Goal: Task Accomplishment & Management: Complete application form

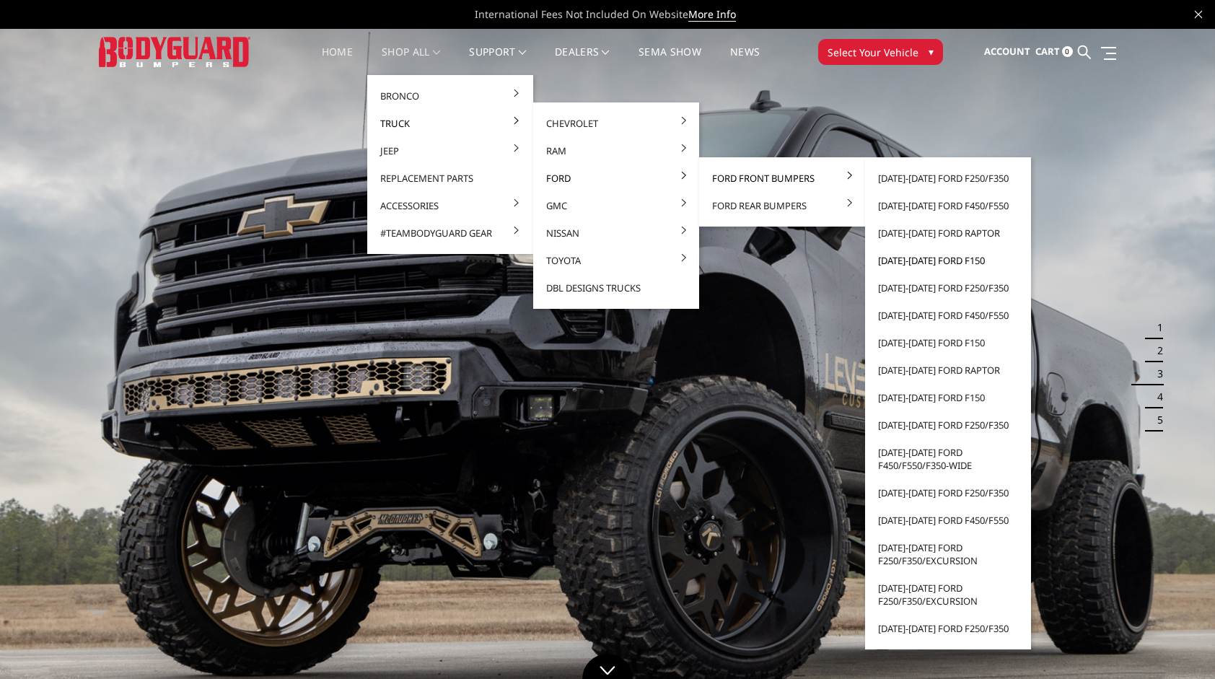
click at [930, 261] on link "[DATE]-[DATE] Ford F150" at bounding box center [948, 260] width 154 height 27
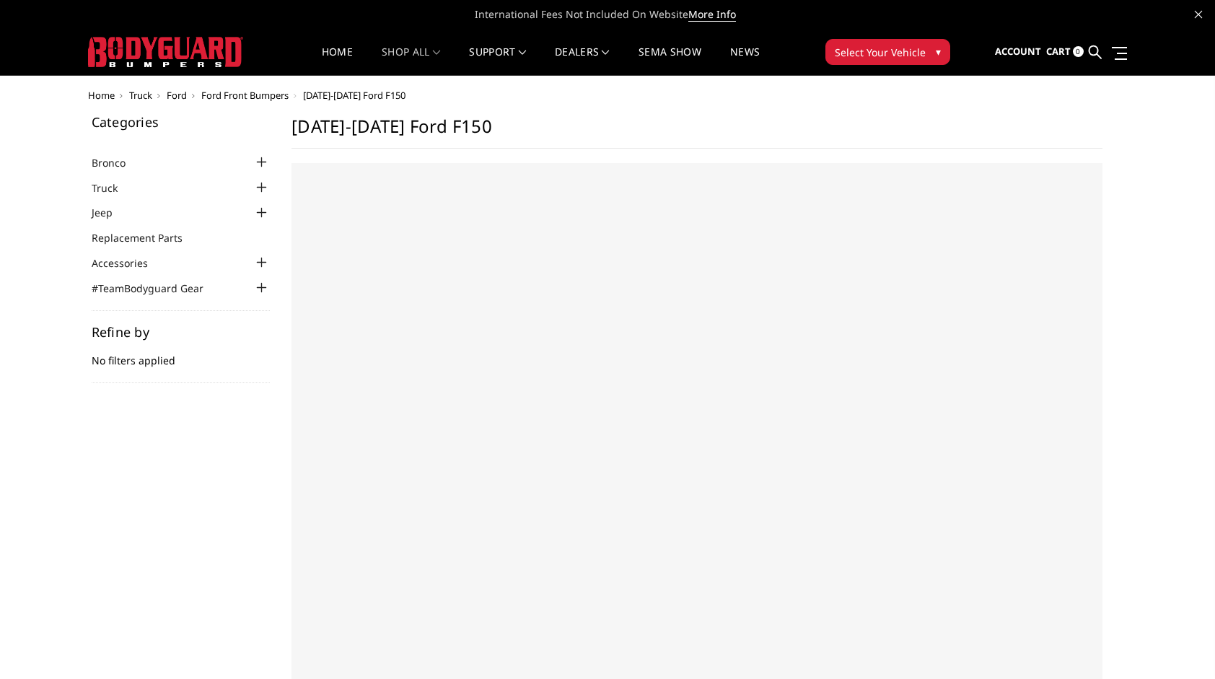
select select "US"
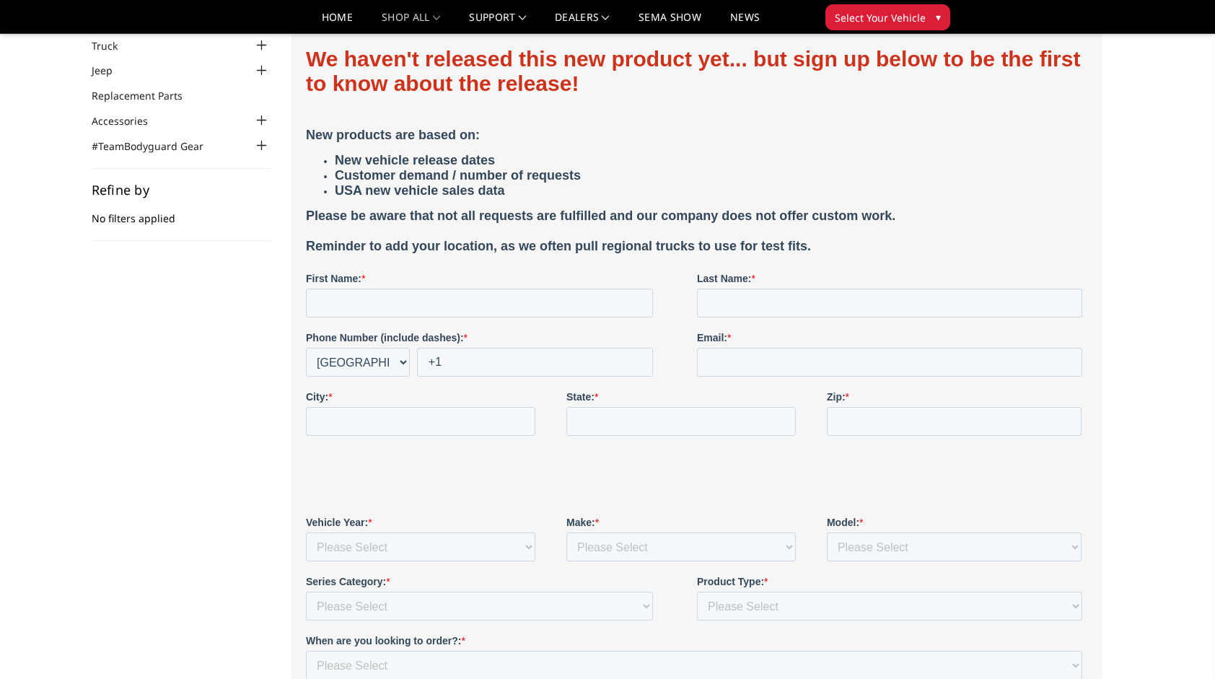
scroll to position [72, 0]
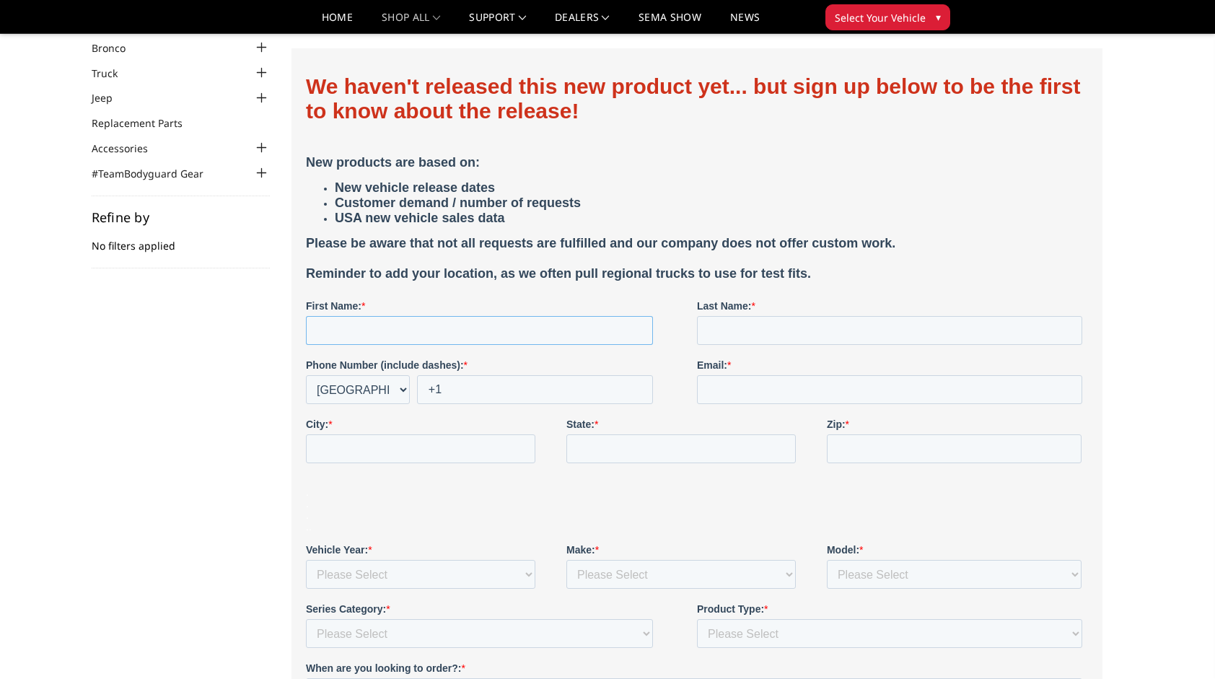
click at [526, 331] on input "First Name: *" at bounding box center [479, 330] width 347 height 29
type input "Ethan"
click at [819, 340] on input "Last Name: *" at bounding box center [889, 330] width 385 height 29
type input "Parks"
click at [578, 393] on input "+1" at bounding box center [535, 389] width 236 height 29
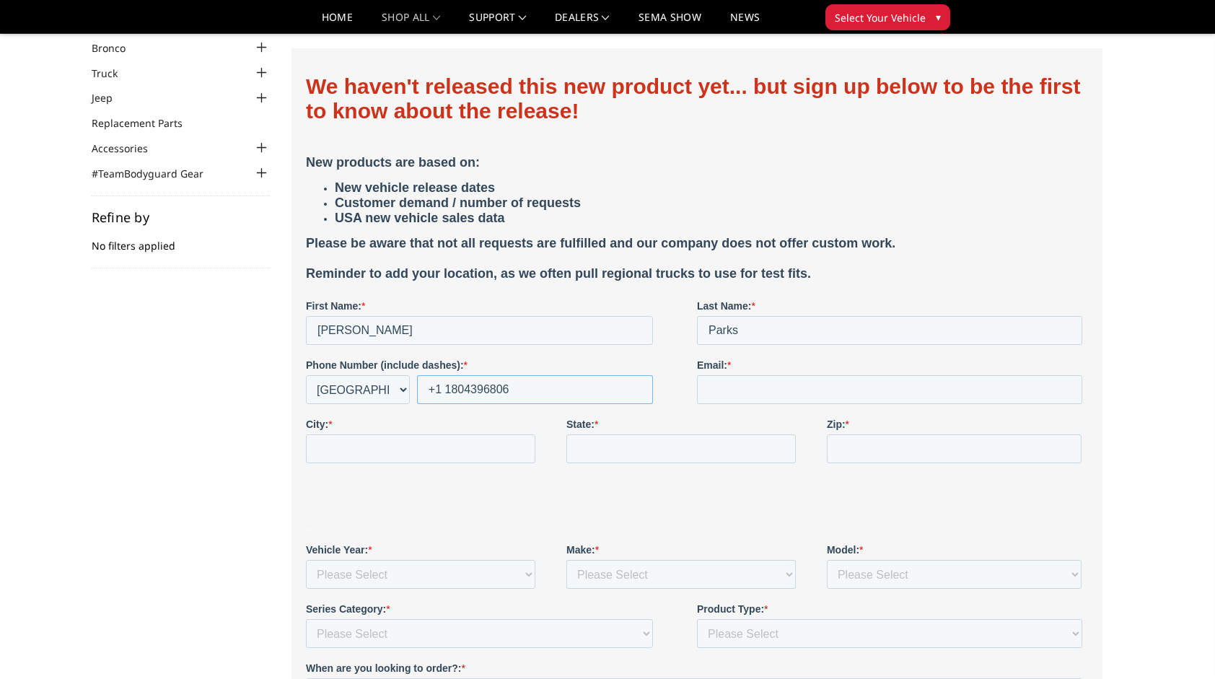
click at [448, 388] on input "+1 1804396806" at bounding box center [535, 389] width 236 height 29
drag, startPoint x: 519, startPoint y: 391, endPoint x: 349, endPoint y: 388, distance: 170.4
click at [349, 388] on div "* Afghanistan (‫افغانستان‬‎) Albania (Shqipëri) Algeria (‫الجزائر‬‎) American S…" at bounding box center [479, 389] width 347 height 29
click at [346, 389] on select "* Afghanistan (‫افغانستان‬‎) Albania (Shqipëri) Algeria (‫الجزائر‬‎) American S…" at bounding box center [358, 389] width 104 height 29
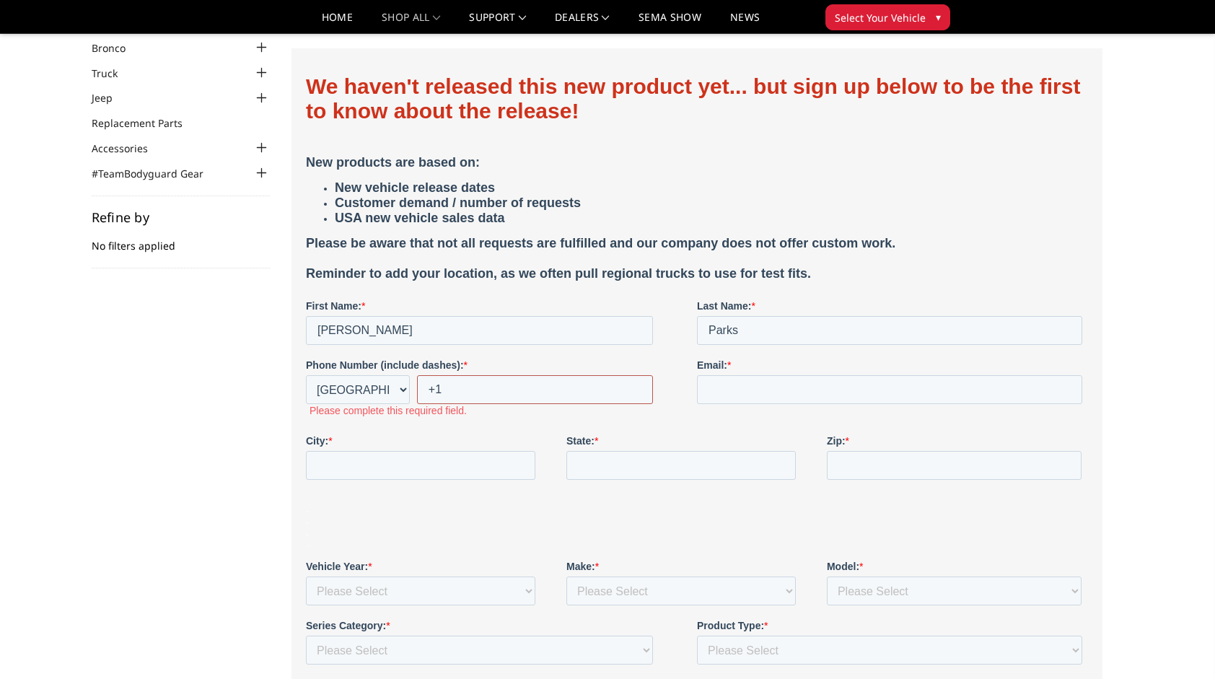
click at [445, 390] on input "+1" at bounding box center [535, 389] width 236 height 29
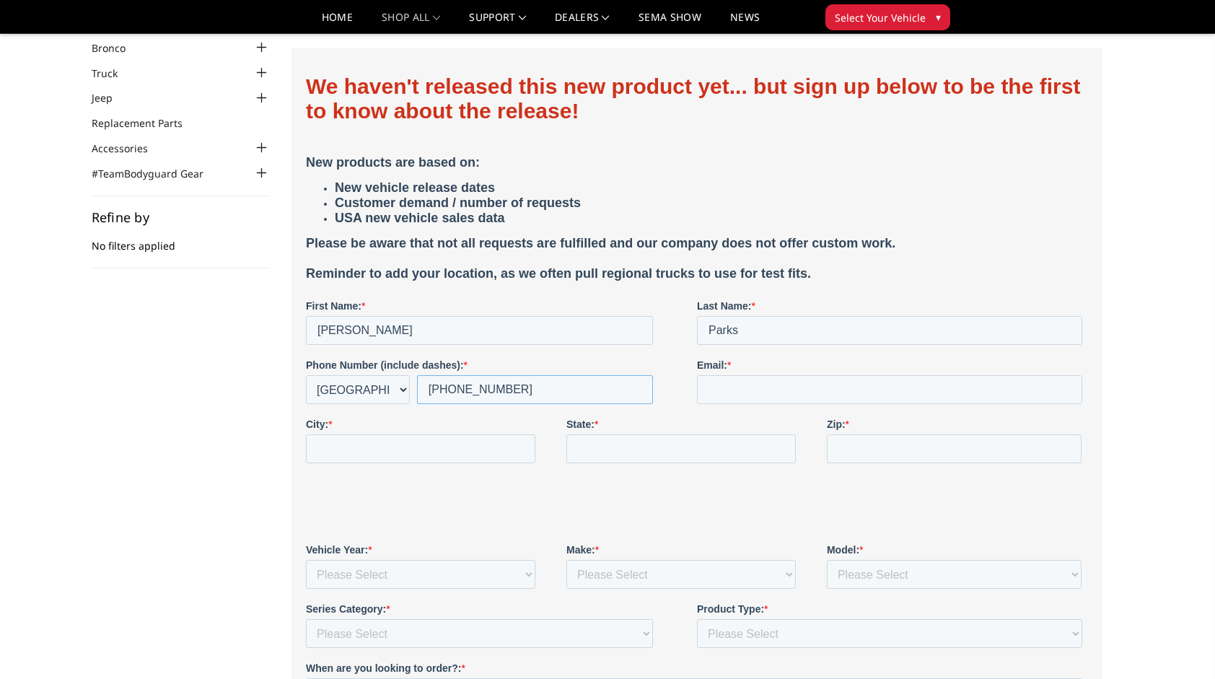
type input "+1 804-396-8064"
click at [750, 393] on input "Email: *" at bounding box center [889, 389] width 385 height 29
type input "ethanjeremiah.parks@gmail.com"
click at [455, 445] on input "City: *" at bounding box center [421, 448] width 230 height 29
type input "Burkeville"
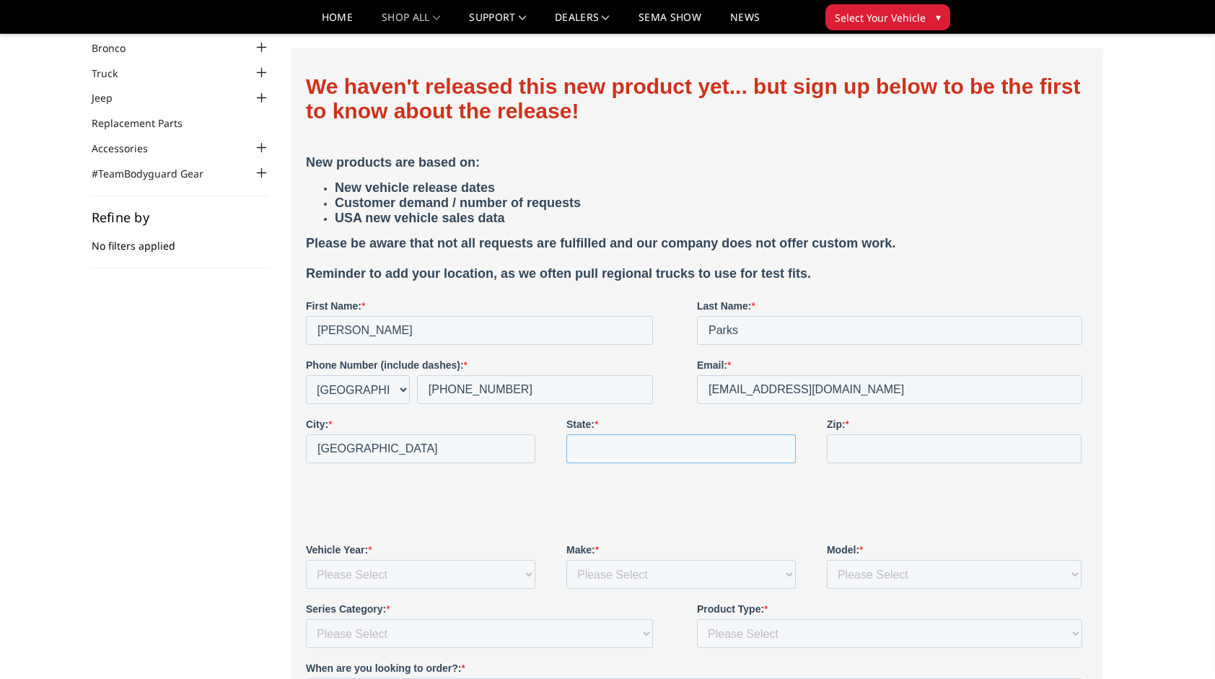
click at [603, 445] on input "State: *" at bounding box center [682, 448] width 230 height 29
type input "VA"
click at [890, 447] on input "Zip: *" at bounding box center [954, 448] width 255 height 29
type input "23922"
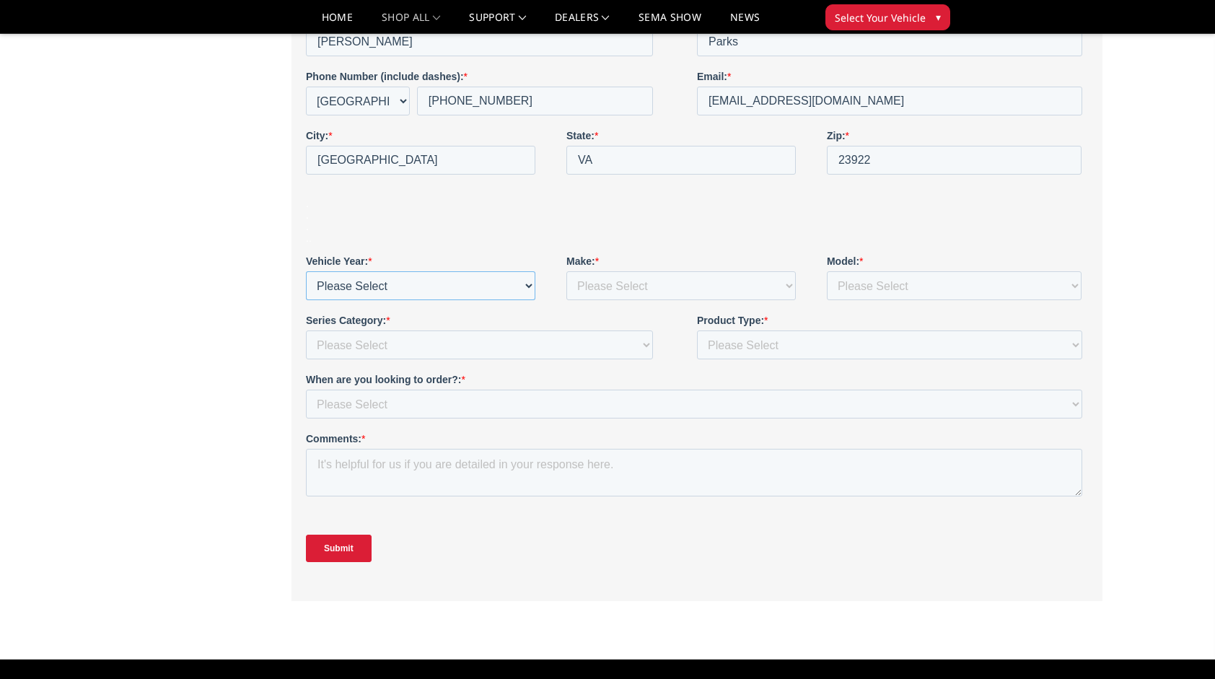
click at [365, 287] on select "Please Select 1980 1981 1982 1983 1984 1985 1986 1987 1988 1989 1990 1991 1992 …" at bounding box center [421, 285] width 230 height 29
select select "2025"
click at [306, 300] on select "Please Select 1980 1981 1982 1983 1984 1985 1986 1987 1988 1989 1990 1991 1992 …" at bounding box center [421, 285] width 230 height 29
click at [650, 285] on select "Please Select Chevrolet Dodge Ram Ford GMC Jeep Lexus Nissan Toyota" at bounding box center [682, 285] width 230 height 29
select select "Ford"
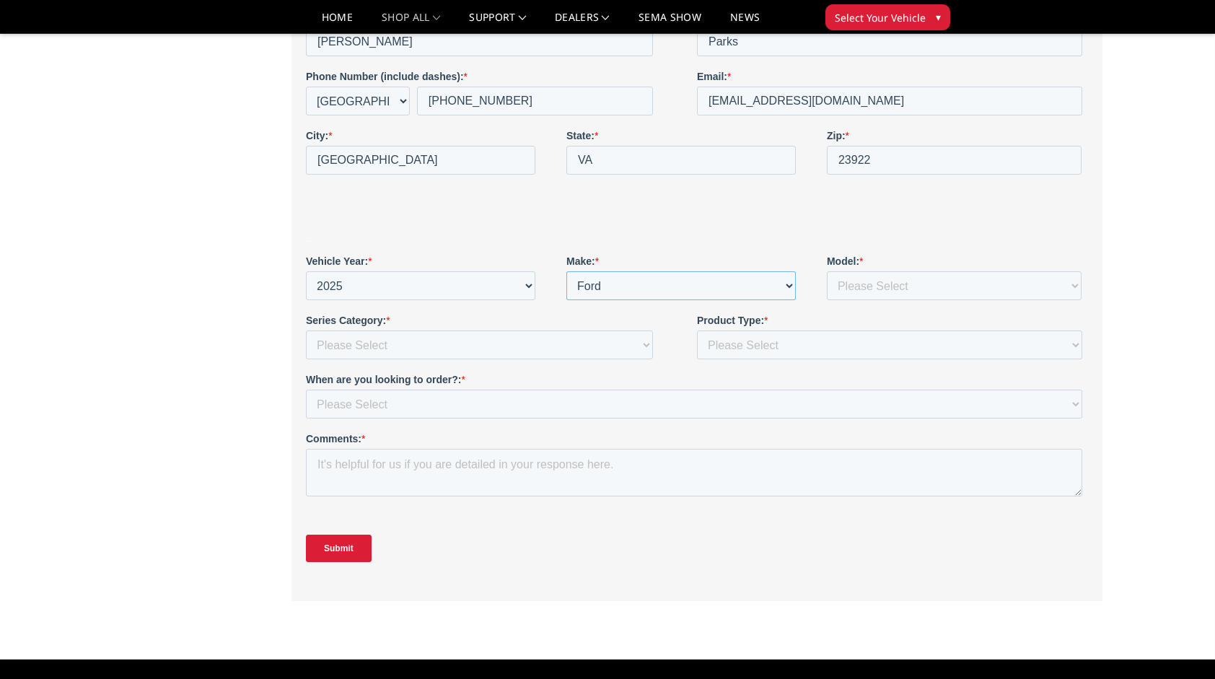
click at [567, 300] on select "Please Select Chevrolet Dodge Ram Ford GMC Jeep Lexus Nissan Toyota" at bounding box center [682, 285] width 230 height 29
click at [890, 283] on select "Please Select 1500 2500/3500 4500/5500 Bronco Canyon Colorado F150 F250/350 F45…" at bounding box center [954, 285] width 255 height 29
select select "F150"
click at [827, 300] on select "Please Select 1500 2500/3500 4500/5500 Bronco Canyon Colorado F150 F250/350 F45…" at bounding box center [954, 285] width 255 height 29
click at [437, 341] on select "Please Select Freedom Series (winch) {smooth plate} Freedom Series (non-winch) …" at bounding box center [479, 345] width 347 height 29
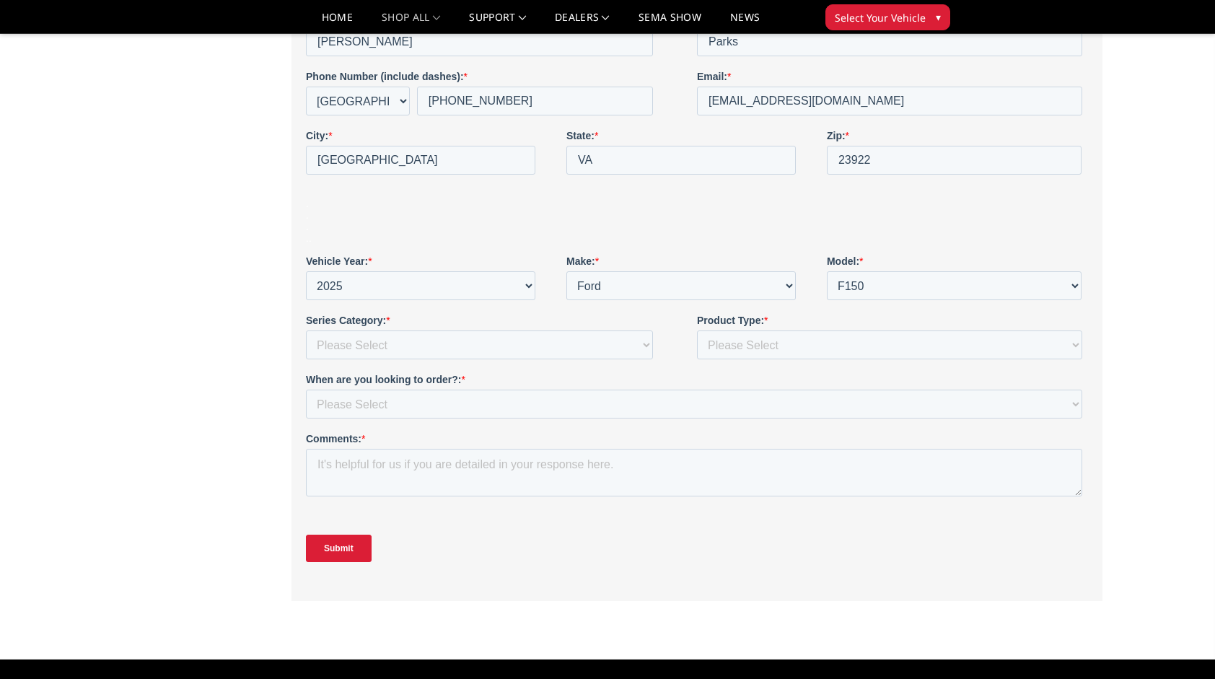
drag, startPoint x: 292, startPoint y: 326, endPoint x: 303, endPoint y: 330, distance: 12.1
click at [292, 326] on div at bounding box center [697, 181] width 811 height 842
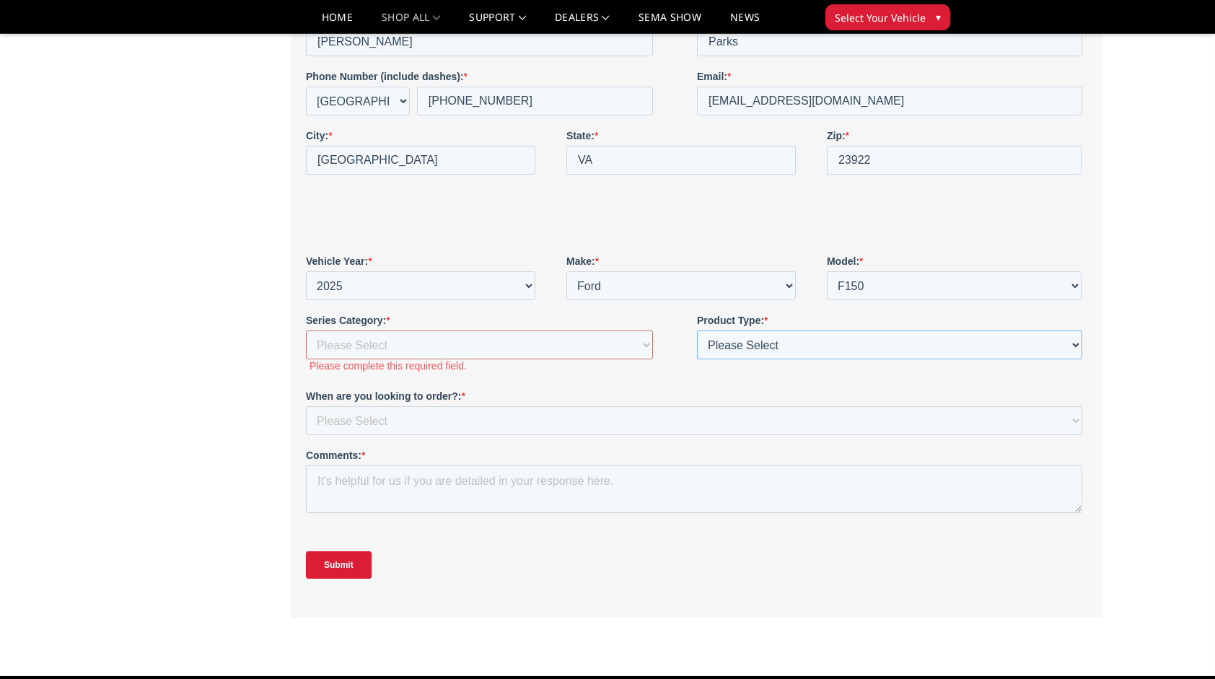
click at [779, 350] on select "Please Select Front & Rear Bumper Front only Rear only Steps Body Armor Accesso…" at bounding box center [889, 345] width 385 height 29
select select "Front bumper"
click at [697, 359] on select "Please Select Front & Rear Bumper Front only Rear only Steps Body Armor Accesso…" at bounding box center [889, 345] width 385 height 29
click at [429, 425] on select "Please Select Immediately Within a month 1-3 months More than 90 days out" at bounding box center [694, 420] width 777 height 29
select select "Within a month"
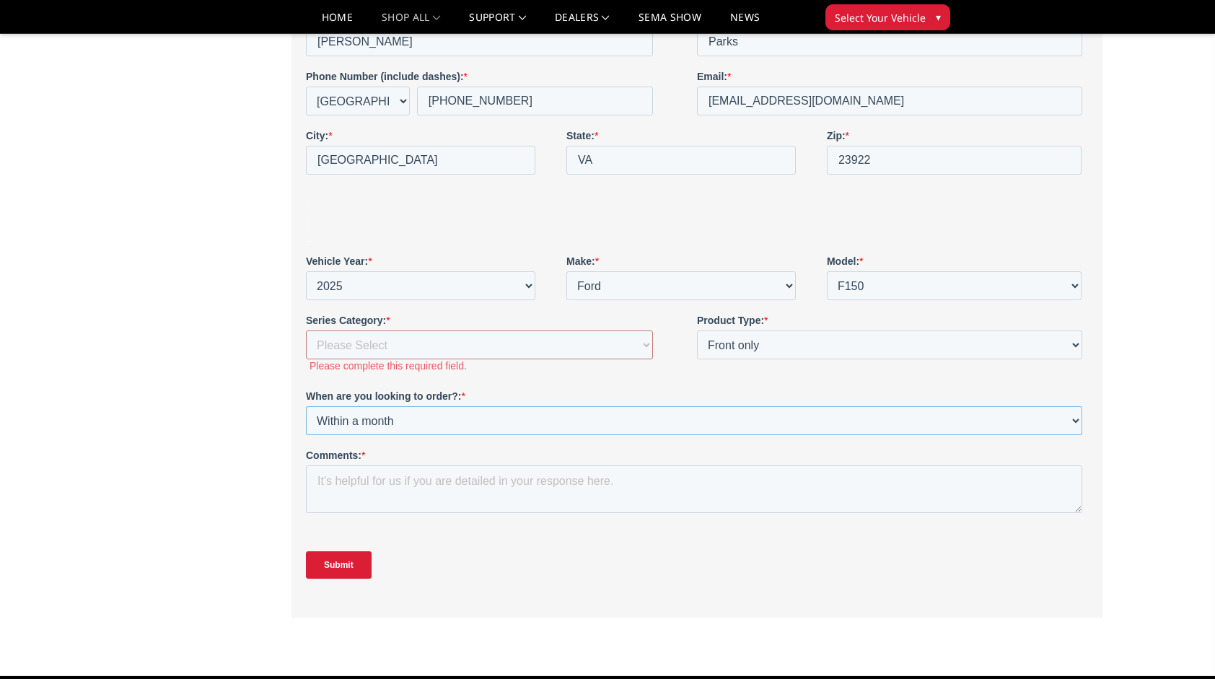
click at [306, 435] on select "Please Select Immediately Within a month 1-3 months More than 90 days out" at bounding box center [694, 420] width 777 height 29
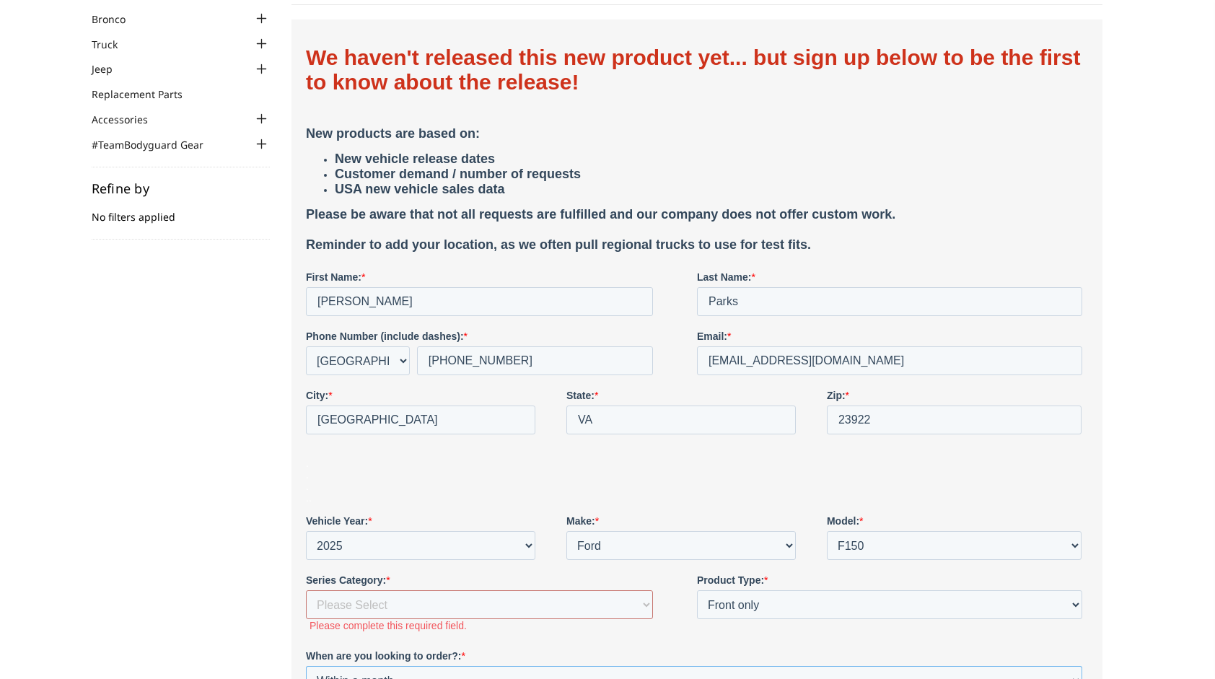
scroll to position [289, 0]
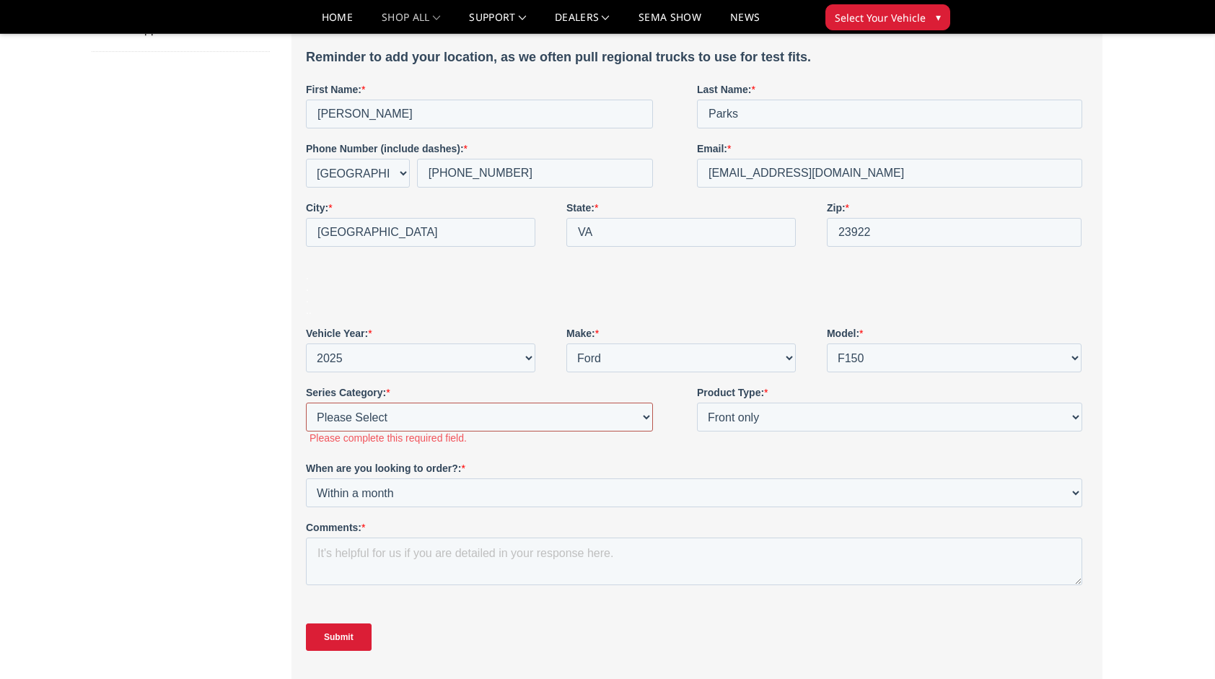
click at [496, 426] on select "Please Select Freedom Series (winch) {smooth plate} Freedom Series (non-winch) …" at bounding box center [479, 417] width 347 height 29
select select "FT Series"
click at [306, 432] on select "Please Select Freedom Series (winch) {smooth plate} Freedom Series (non-winch) …" at bounding box center [479, 417] width 347 height 29
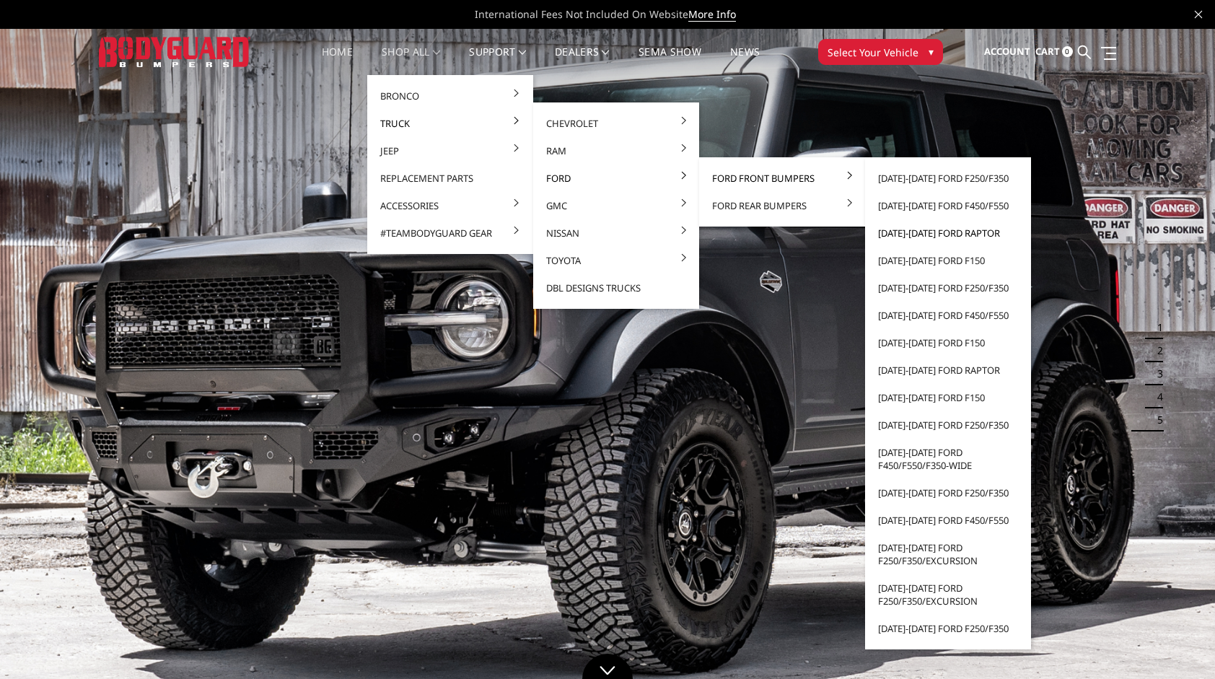
click at [950, 230] on link "[DATE]-[DATE] Ford Raptor" at bounding box center [948, 232] width 154 height 27
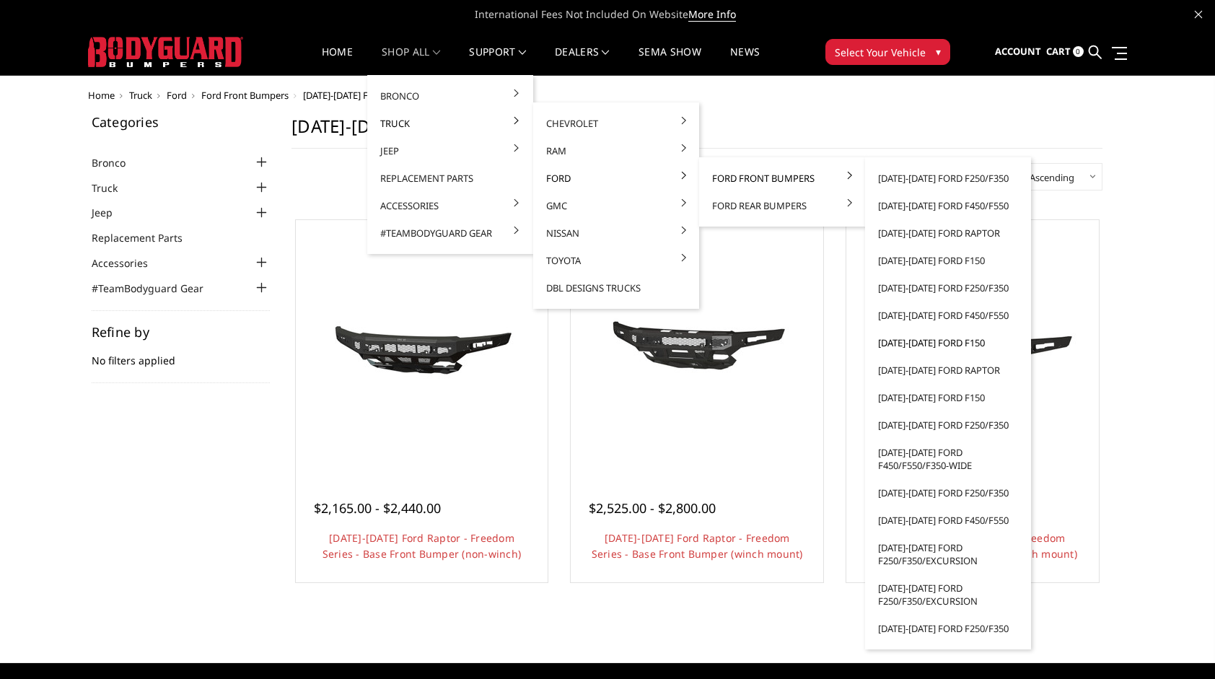
click at [953, 342] on link "[DATE]-[DATE] Ford F150" at bounding box center [948, 342] width 154 height 27
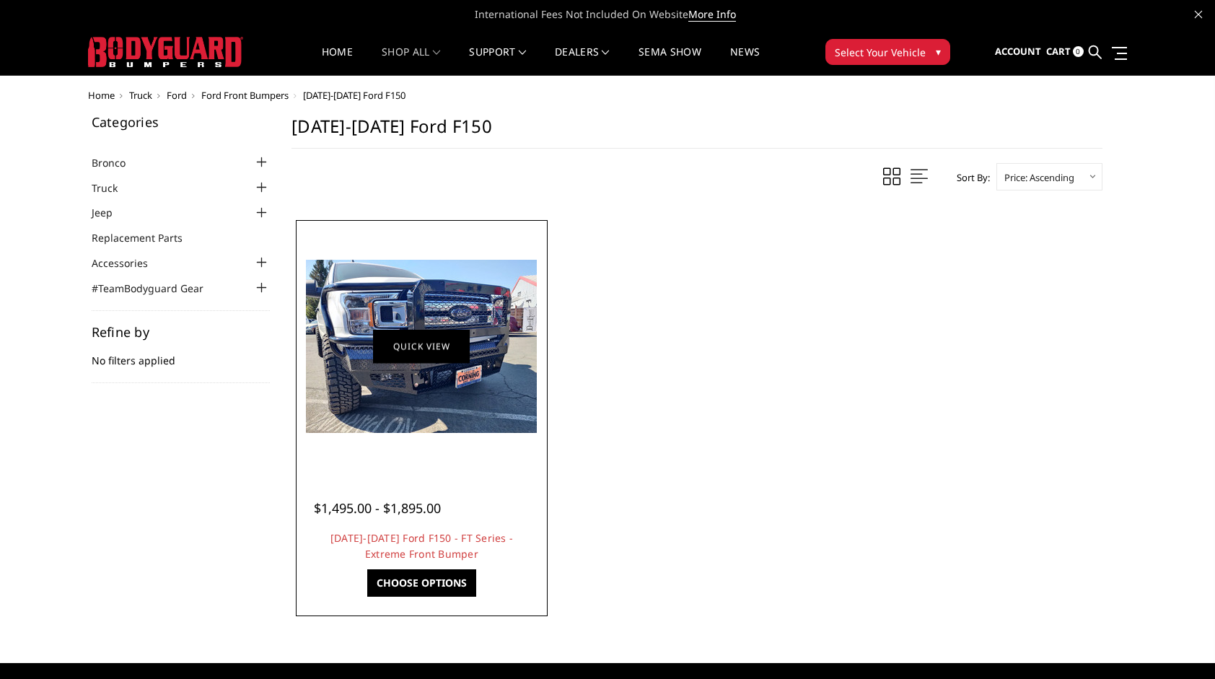
click at [427, 351] on link "Quick view" at bounding box center [421, 346] width 97 height 34
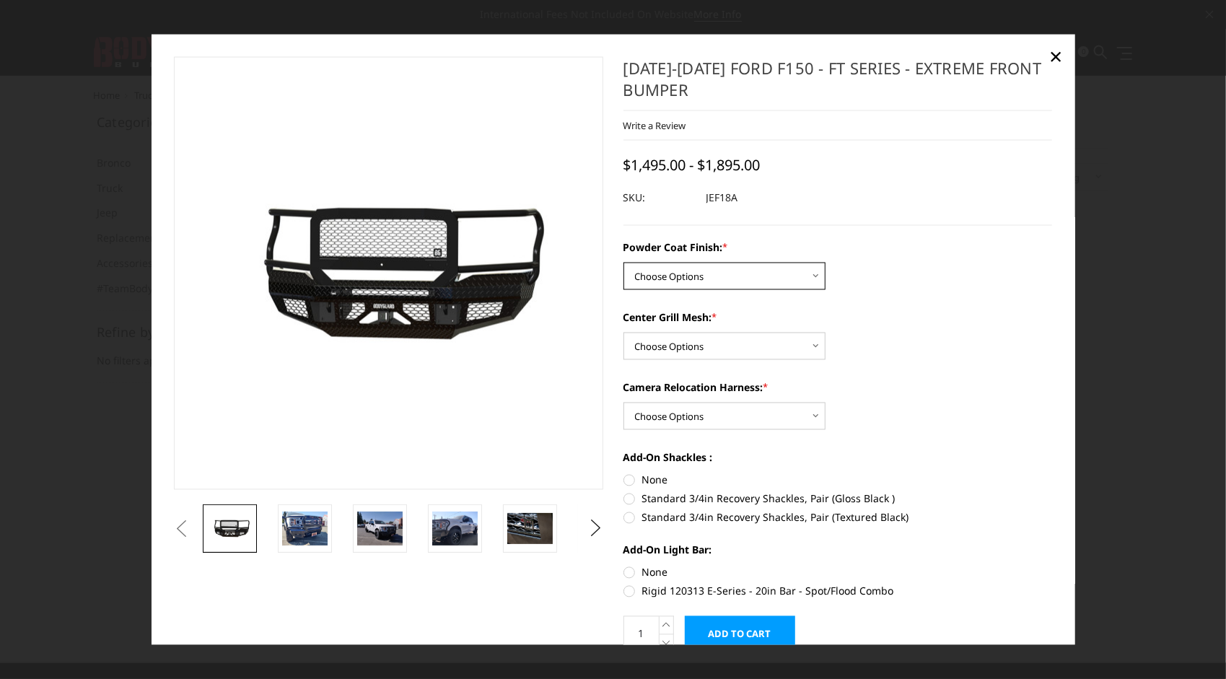
click at [738, 268] on select "Choose Options Bare Metal Gloss Black Powder Coat Textured Black Powder Coat" at bounding box center [725, 275] width 202 height 27
click at [624, 262] on select "Choose Options Bare Metal Gloss Black Powder Coat Textured Black Powder Coat" at bounding box center [725, 275] width 202 height 27
click at [779, 284] on select "Choose Options Bare Metal Gloss Black Powder Coat Textured Black Powder Coat" at bounding box center [725, 275] width 202 height 27
click at [624, 262] on select "Choose Options Bare Metal Gloss Black Powder Coat Textured Black Powder Coat" at bounding box center [725, 275] width 202 height 27
drag, startPoint x: 766, startPoint y: 276, endPoint x: 766, endPoint y: 284, distance: 7.9
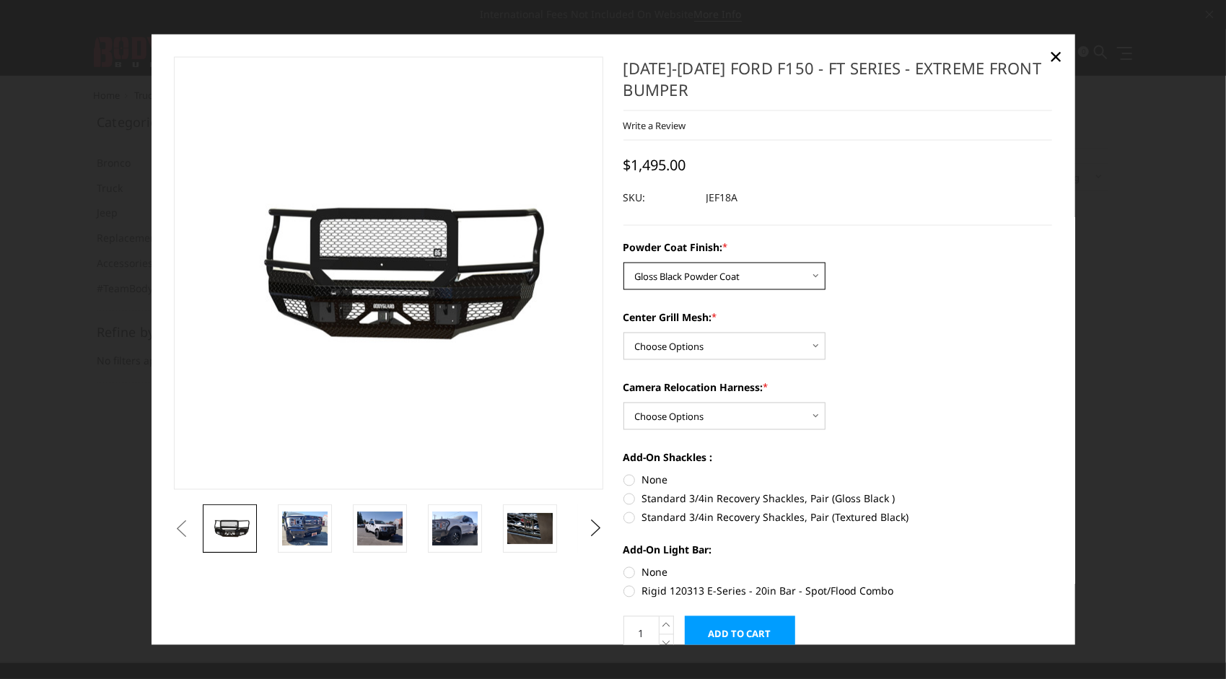
click at [766, 276] on select "Choose Options Bare Metal Gloss Black Powder Coat Textured Black Powder Coat" at bounding box center [725, 275] width 202 height 27
select select "4403"
click at [624, 262] on select "Choose Options Bare Metal Gloss Black Powder Coat Textured Black Powder Coat" at bounding box center [725, 275] width 202 height 27
click at [766, 350] on select "Choose Options WITH Expanded Metal in Center Grill WITHOUT Expanded Metal in Ce…" at bounding box center [725, 345] width 202 height 27
select select "4406"
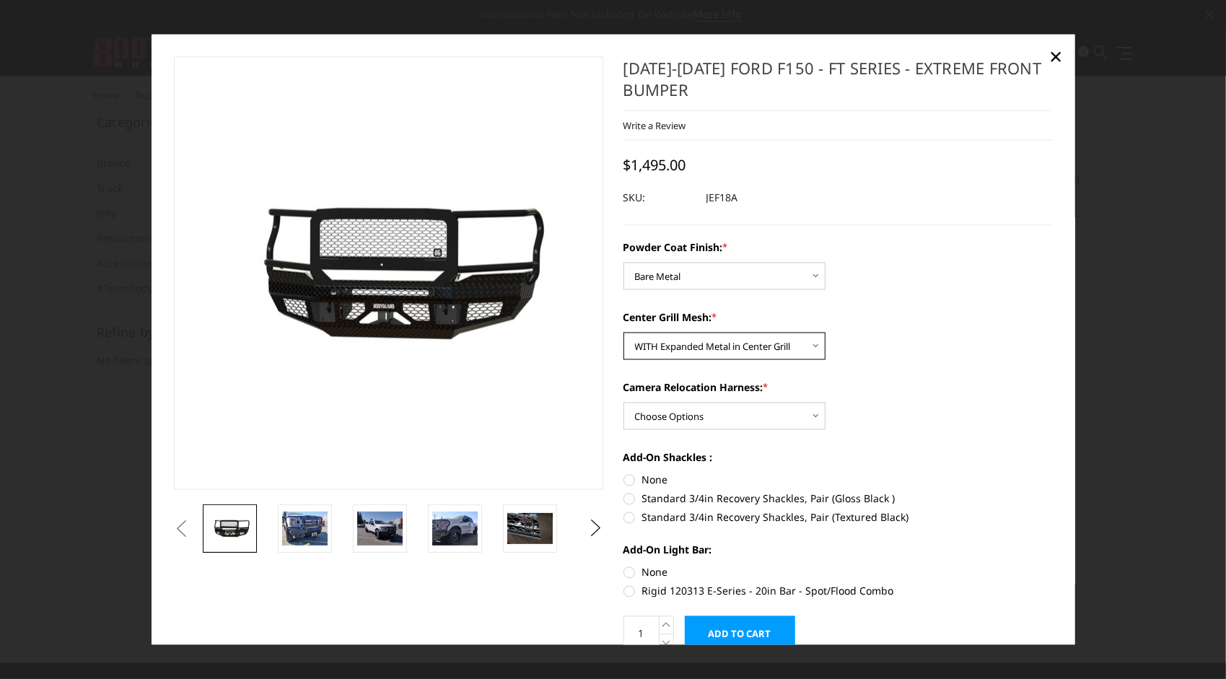
click at [624, 332] on select "Choose Options WITH Expanded Metal in Center Grill WITHOUT Expanded Metal in Ce…" at bounding box center [725, 345] width 202 height 27
click at [754, 417] on select "Choose Options WITH Camera Relocation Harness WITHOUT Camera Relocation Harness" at bounding box center [725, 415] width 202 height 27
select select "4408"
click at [624, 402] on select "Choose Options WITH Camera Relocation Harness WITHOUT Camera Relocation Harness" at bounding box center [725, 415] width 202 height 27
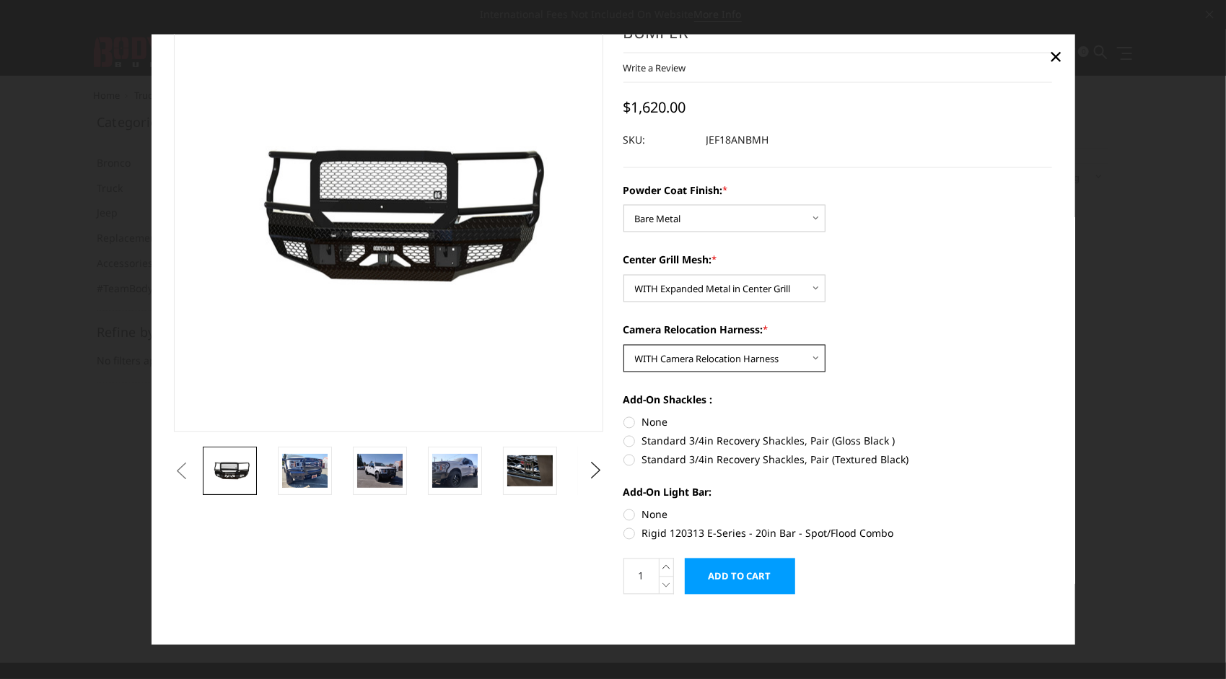
scroll to position [65, 0]
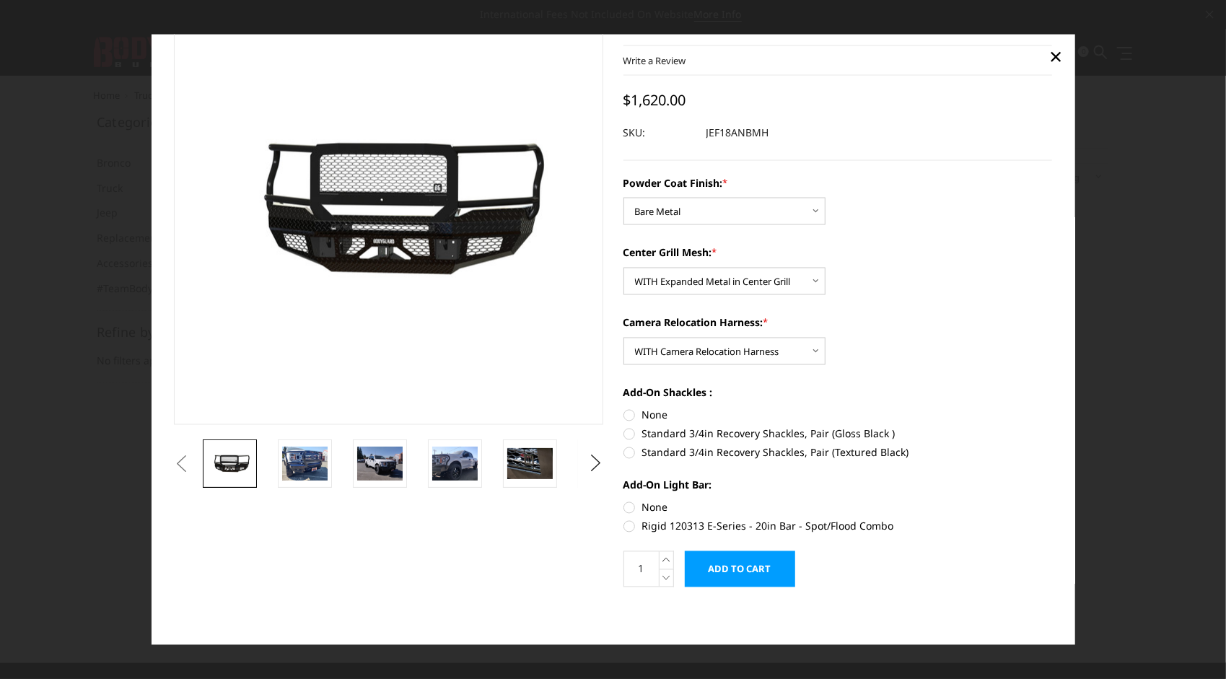
click at [624, 434] on label "Standard 3/4in Recovery Shackles, Pair (Gloss Black )" at bounding box center [838, 433] width 429 height 15
click at [1052, 408] on input "Standard 3/4in Recovery Shackles, Pair (Gloss Black )" at bounding box center [1052, 407] width 1 height 1
radio input "true"
click at [624, 527] on label "Rigid 120313 E-Series - 20in Bar - Spot/Flood Combo" at bounding box center [838, 525] width 429 height 15
click at [1052, 500] on input "Rigid 120313 E-Series - 20in Bar - Spot/Flood Combo" at bounding box center [1052, 499] width 1 height 1
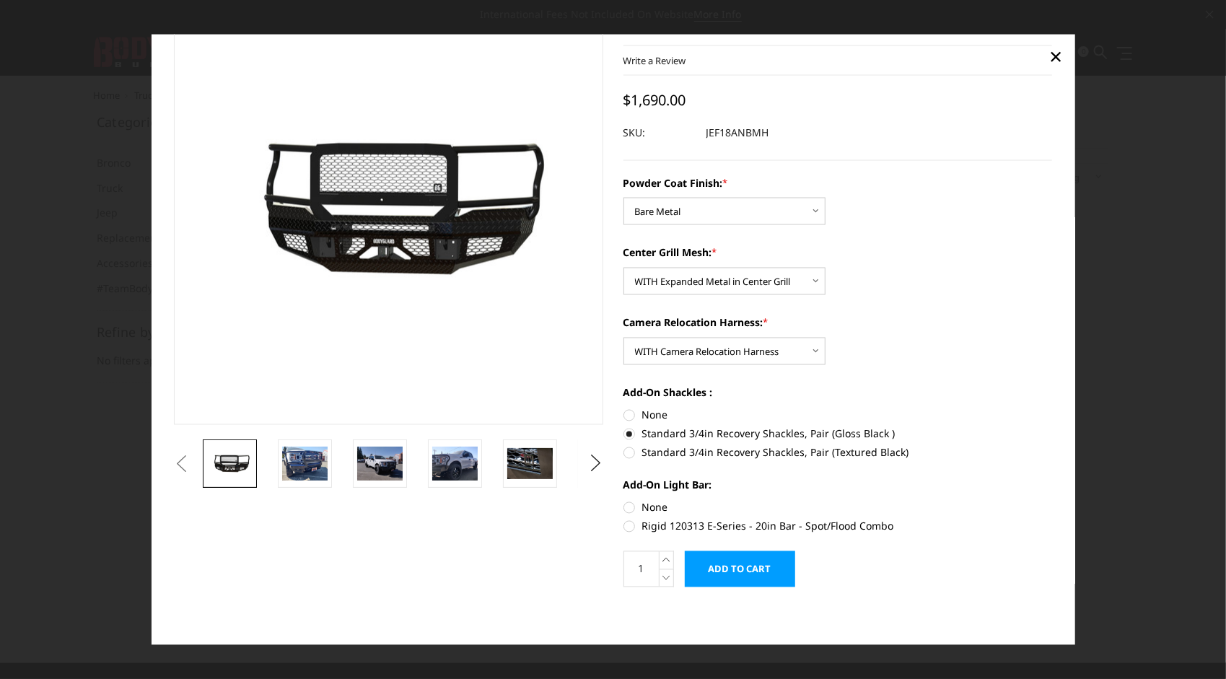
radio input "true"
click at [625, 510] on label "None" at bounding box center [838, 506] width 429 height 15
click at [624, 500] on input "None" at bounding box center [624, 499] width 1 height 1
radio input "true"
click at [521, 462] on img at bounding box center [529, 463] width 45 height 30
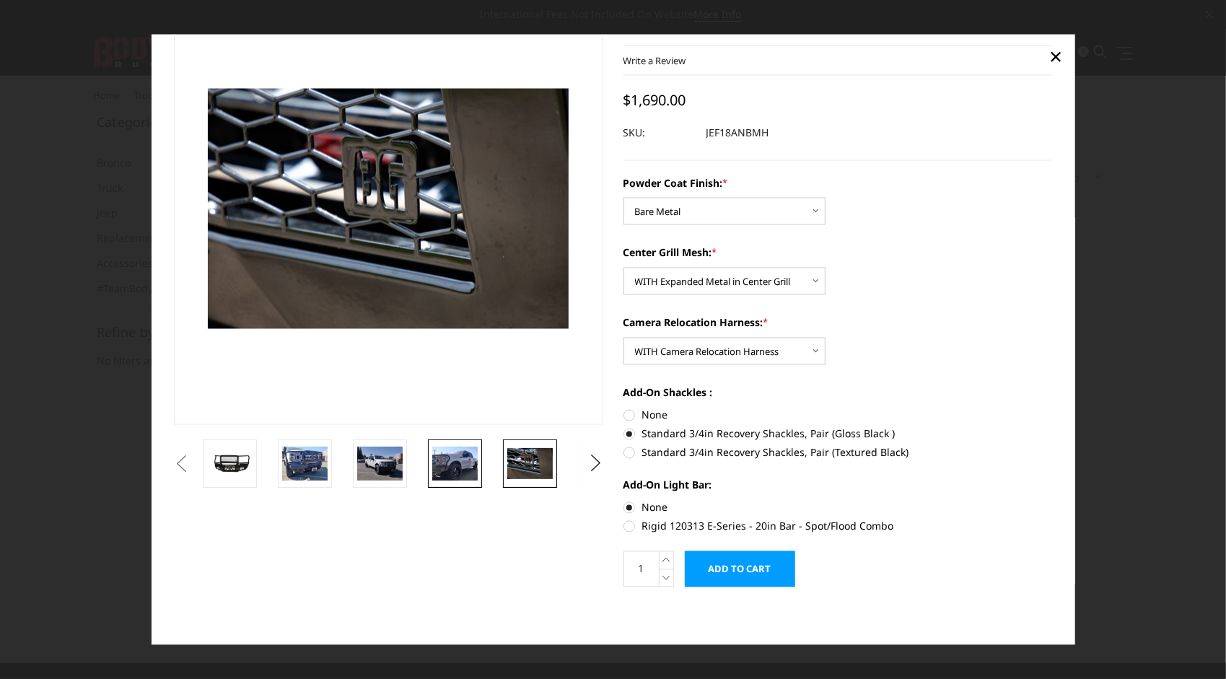
scroll to position [49, 0]
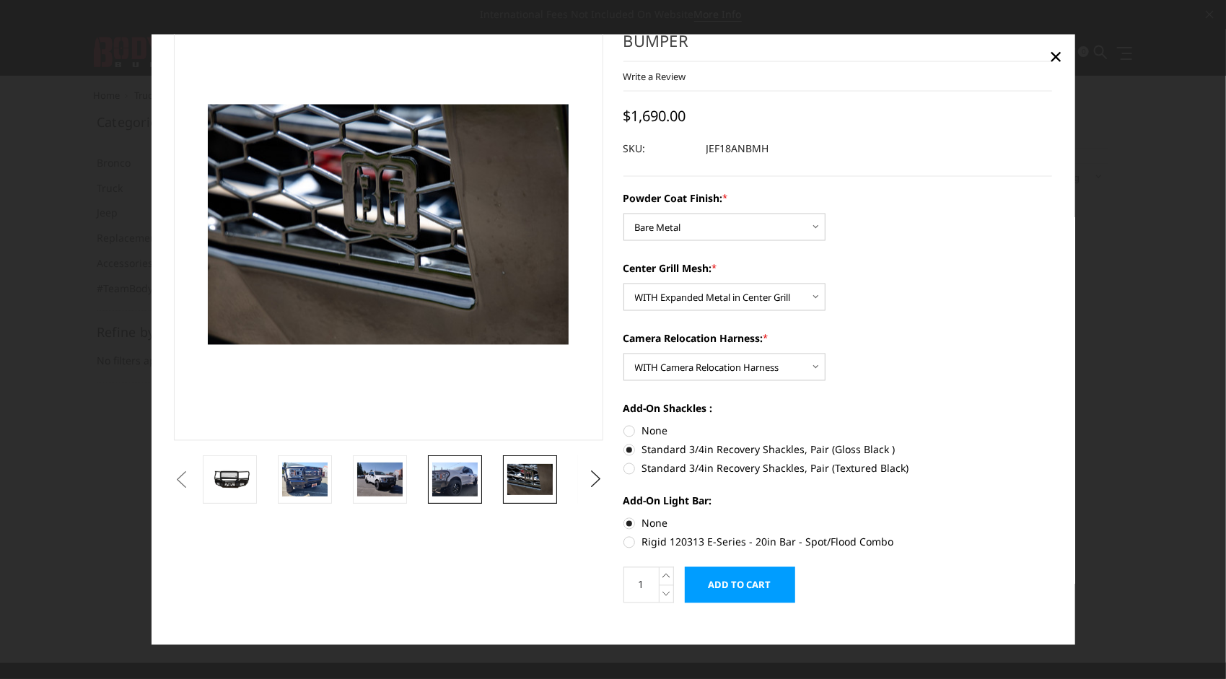
click at [461, 475] on img at bounding box center [454, 479] width 45 height 34
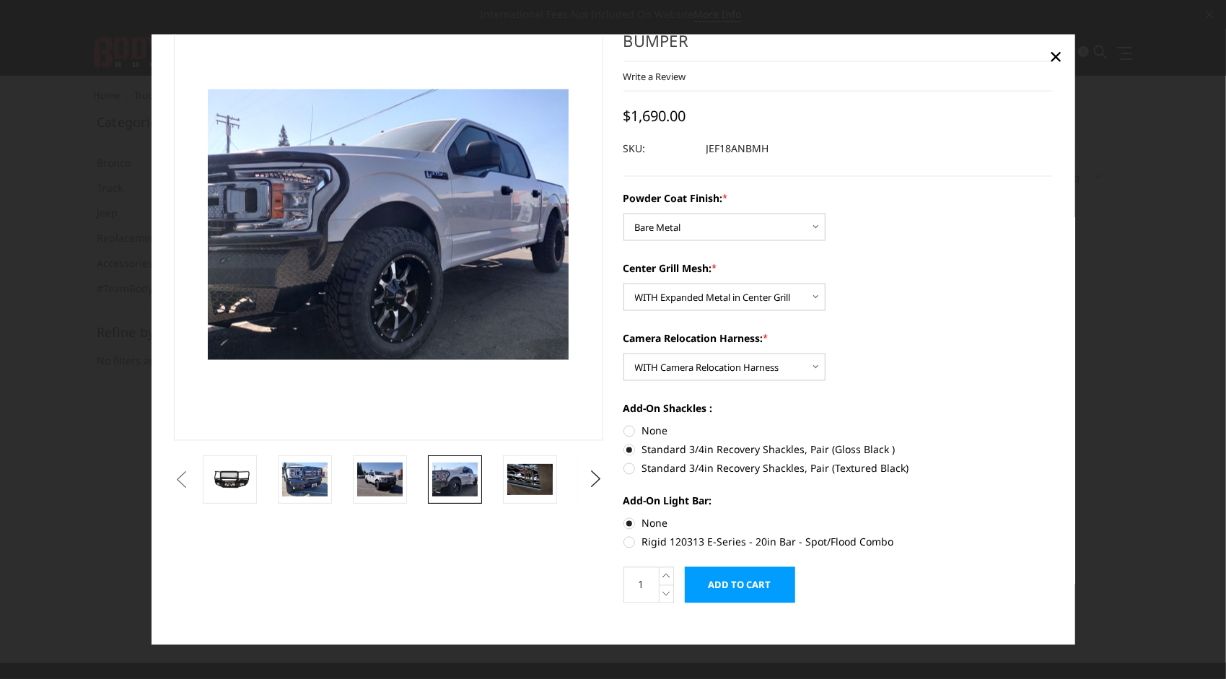
scroll to position [33, 0]
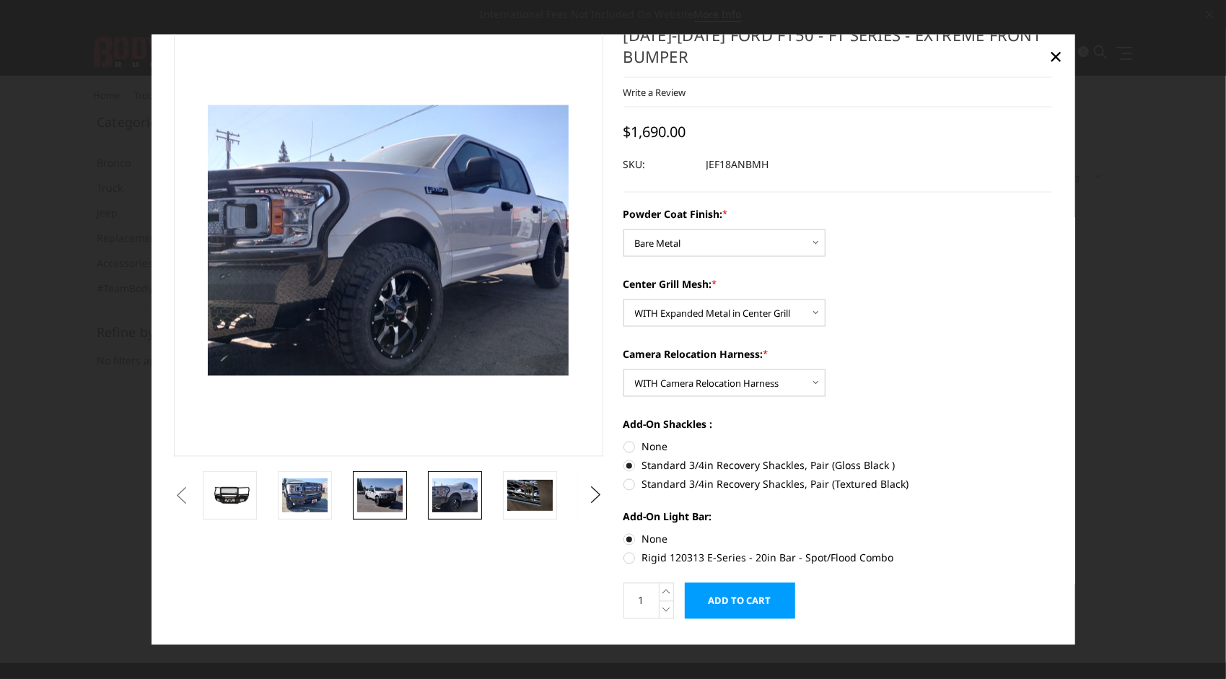
click at [357, 491] on img at bounding box center [379, 495] width 45 height 34
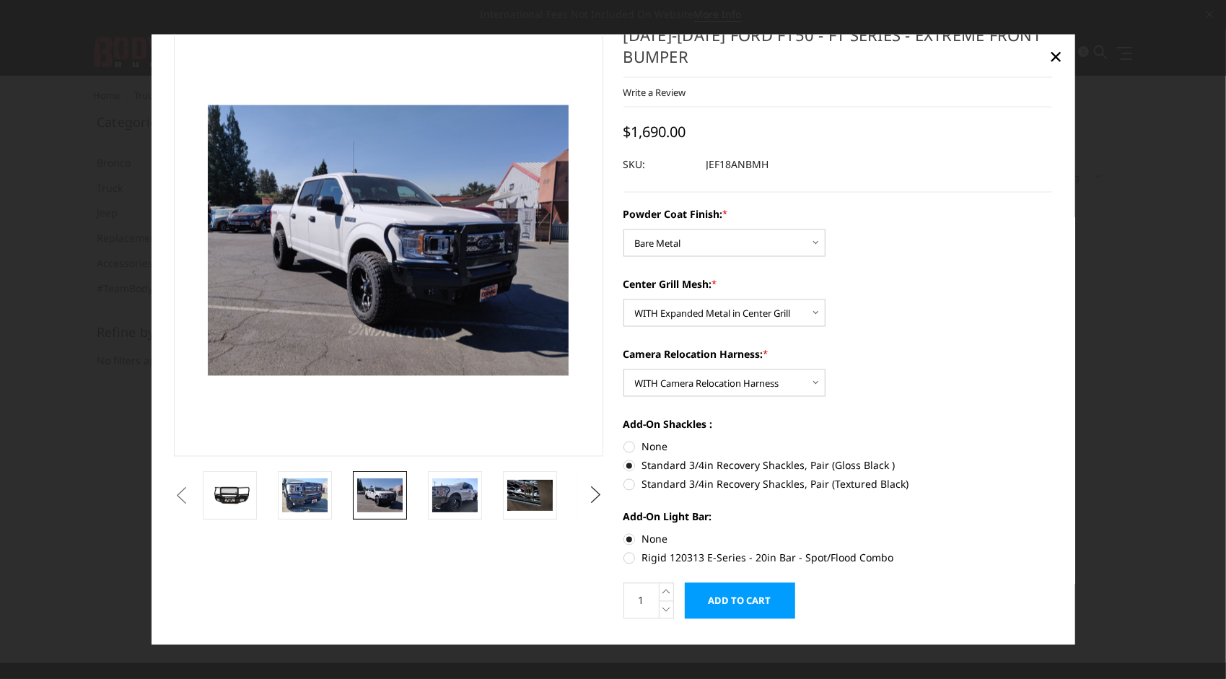
click at [592, 492] on button "Next" at bounding box center [596, 495] width 22 height 22
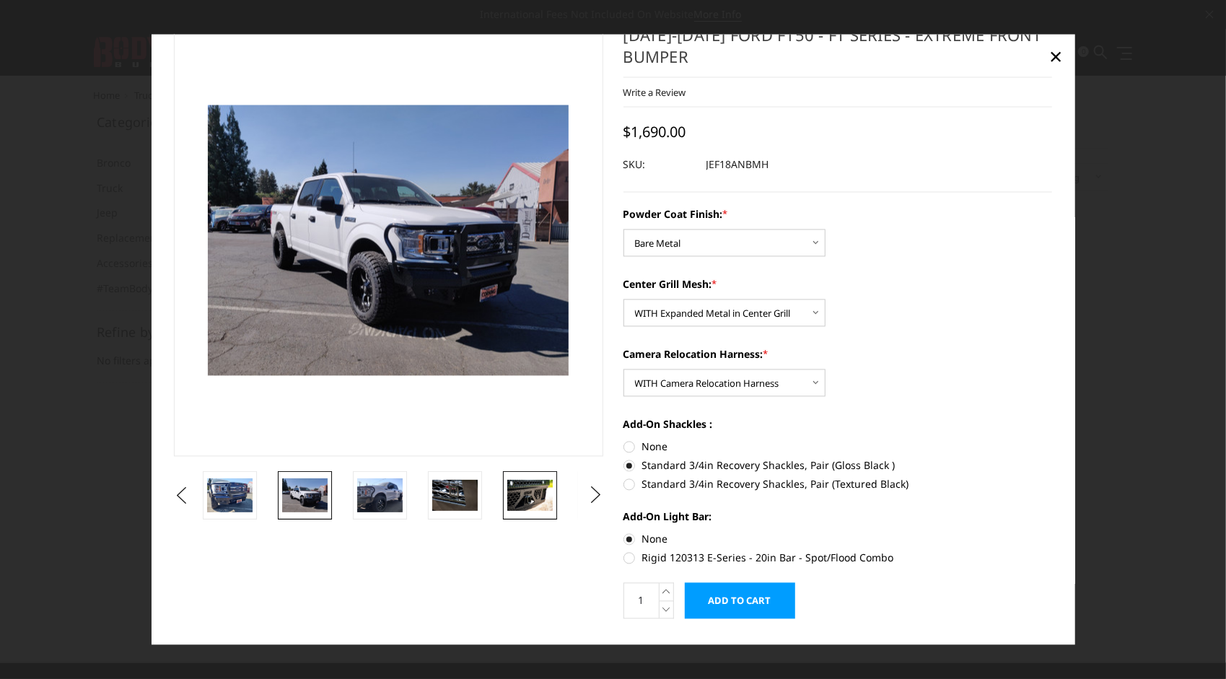
drag, startPoint x: 534, startPoint y: 507, endPoint x: 545, endPoint y: 504, distance: 11.0
click at [534, 507] on img at bounding box center [529, 495] width 45 height 30
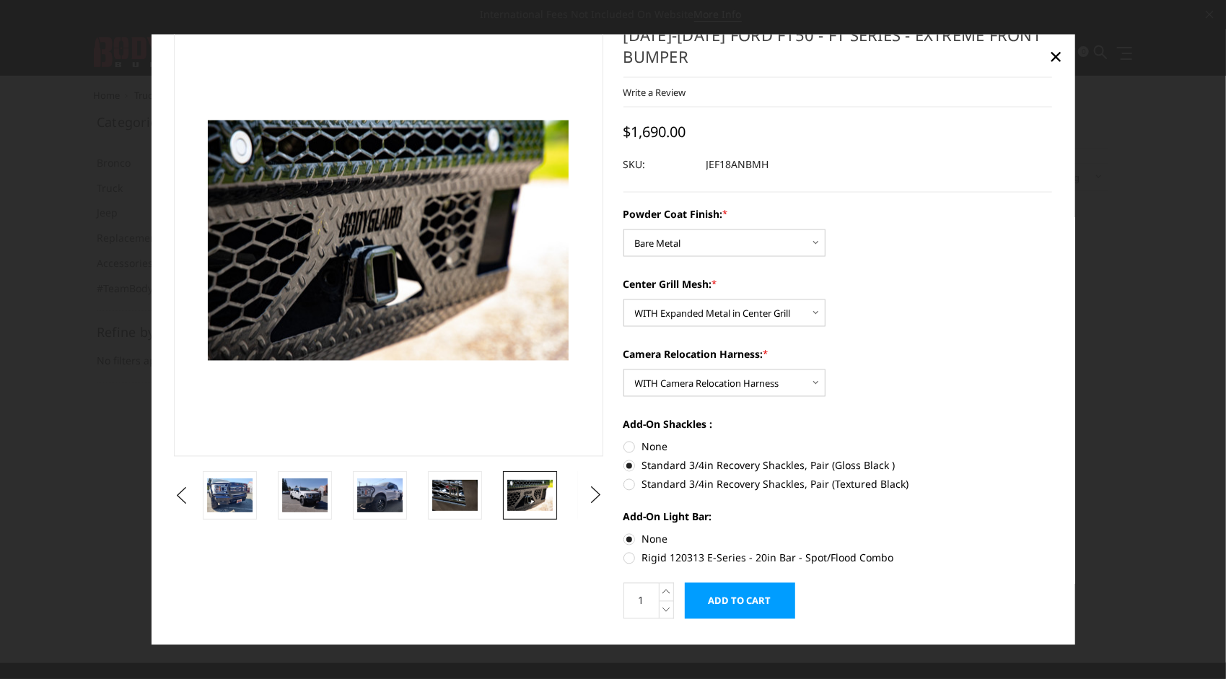
scroll to position [49, 0]
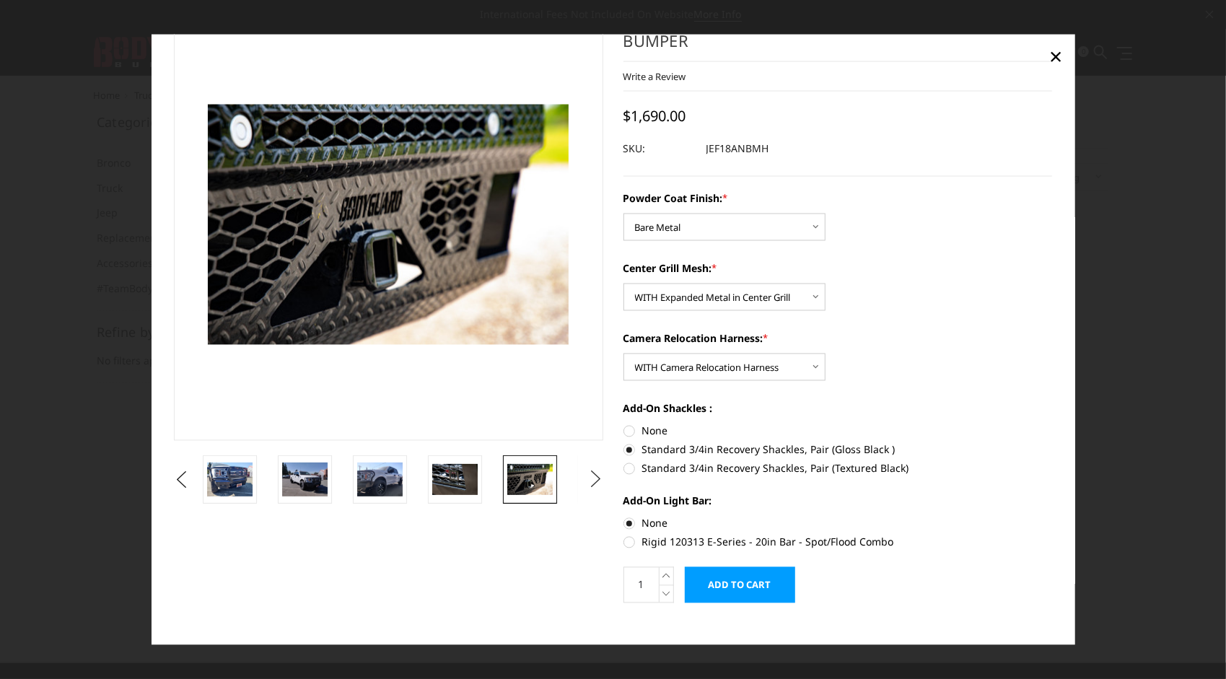
click at [585, 478] on button "Next" at bounding box center [596, 479] width 22 height 22
click at [540, 481] on img at bounding box center [529, 479] width 45 height 30
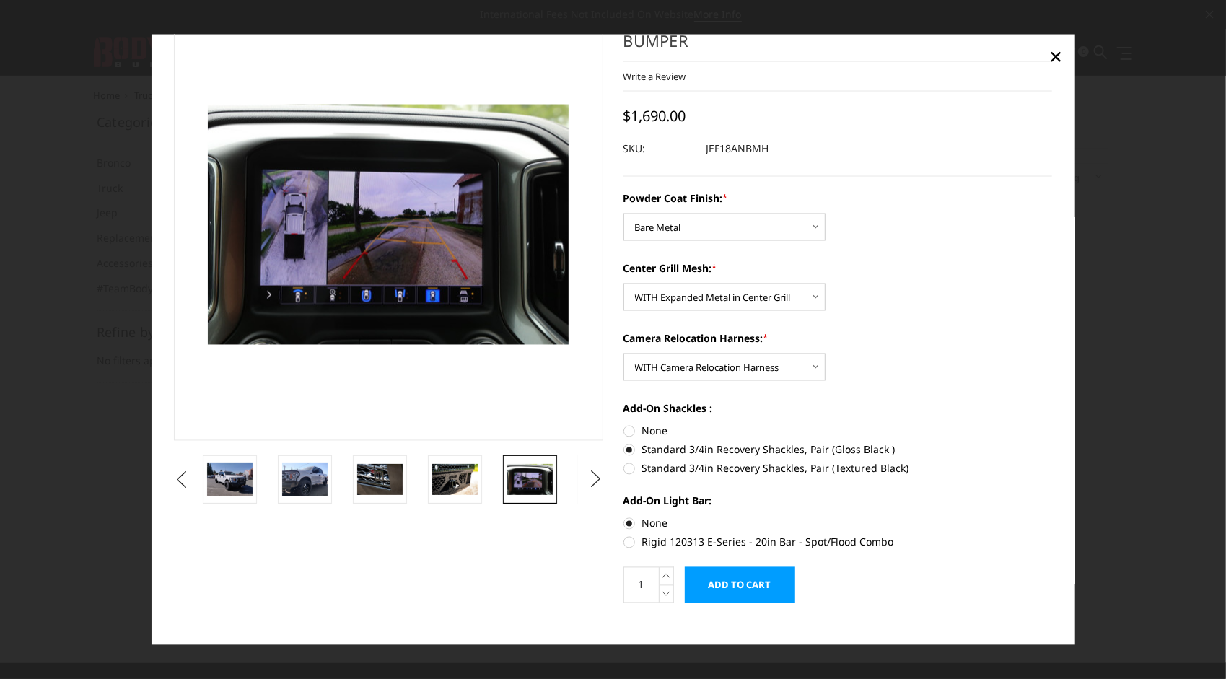
click at [593, 476] on button "Next" at bounding box center [596, 479] width 22 height 22
click at [541, 482] on img at bounding box center [529, 479] width 45 height 34
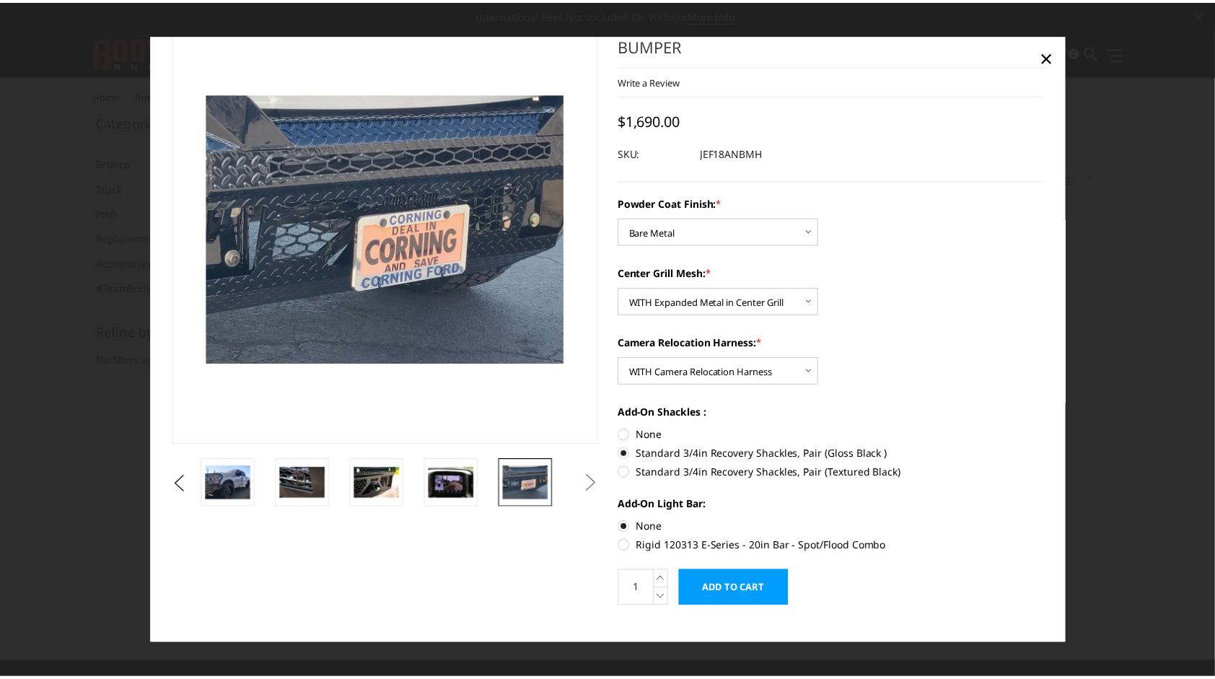
scroll to position [65, 0]
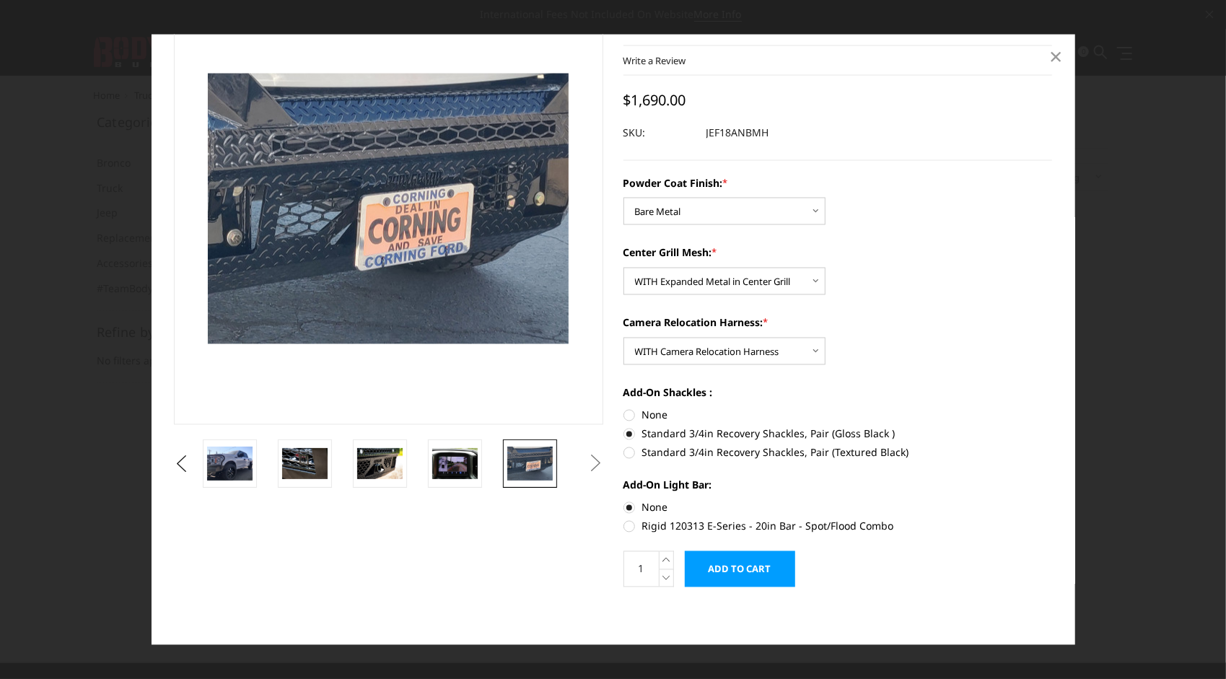
click at [1051, 51] on span "×" at bounding box center [1055, 55] width 13 height 31
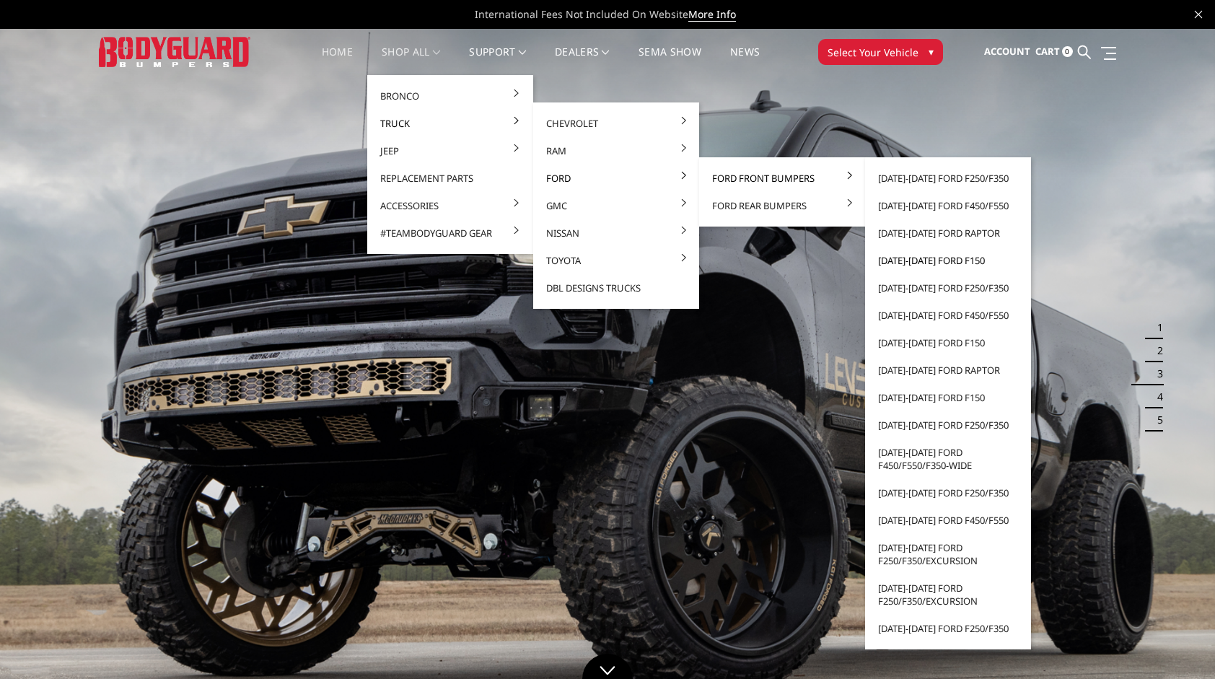
click at [945, 261] on link "[DATE]-[DATE] Ford F150" at bounding box center [948, 260] width 154 height 27
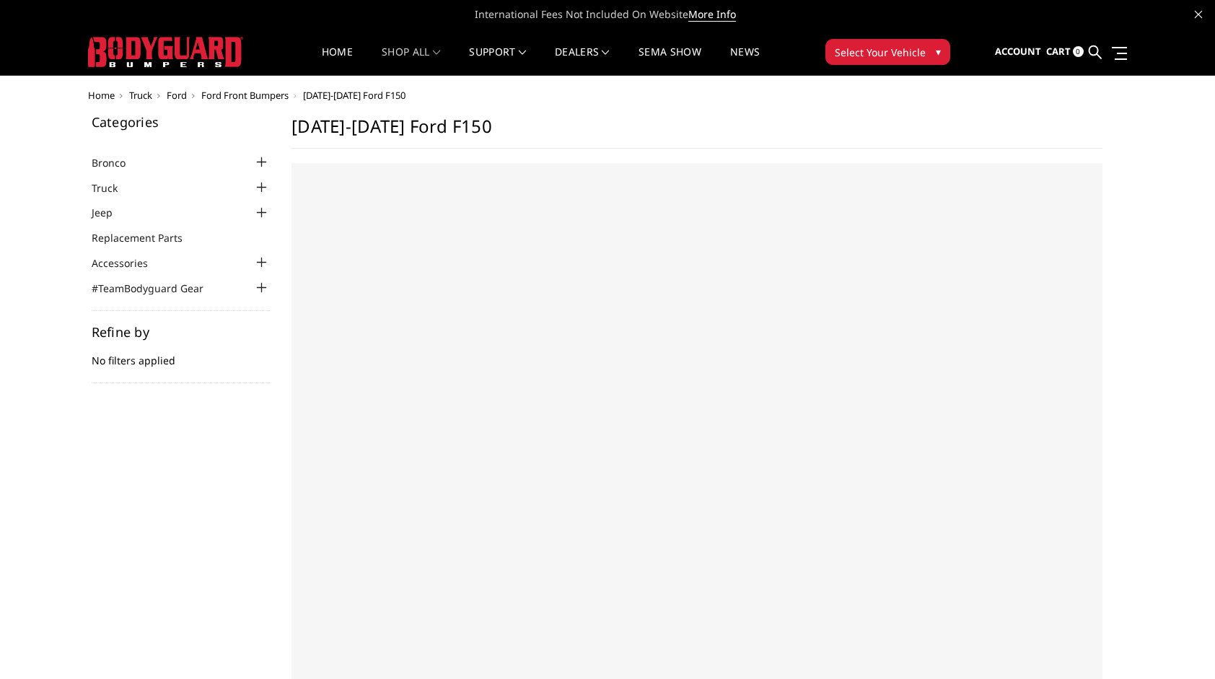
select select "US"
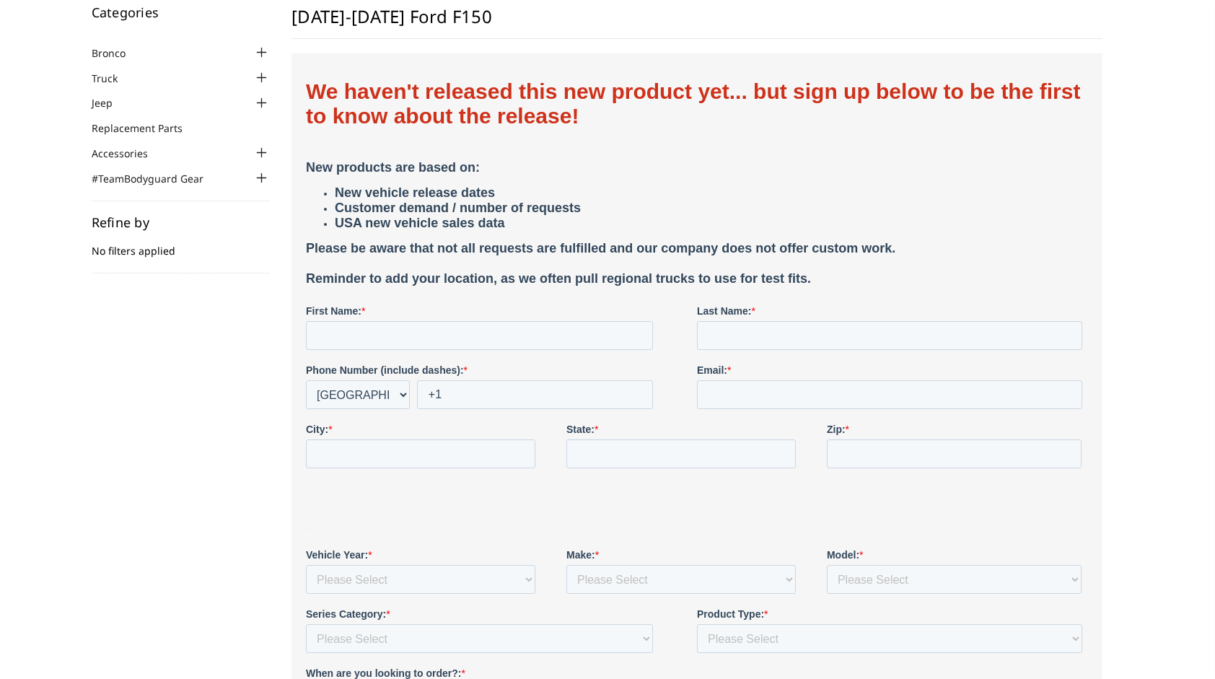
scroll to position [289, 0]
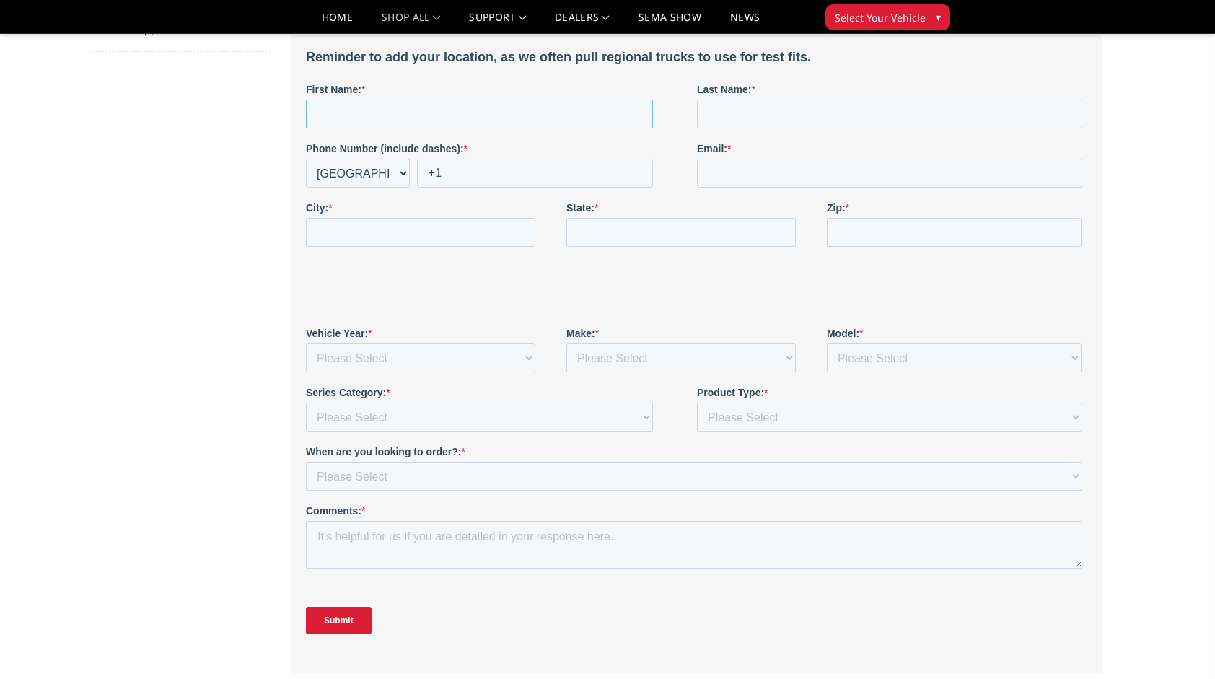
click at [434, 110] on input "First Name: *" at bounding box center [479, 114] width 347 height 29
type input "[PERSON_NAME]"
click at [759, 123] on input "Last Name: *" at bounding box center [889, 114] width 385 height 29
type input "Parks"
click at [766, 171] on input "Email: *" at bounding box center [889, 173] width 385 height 29
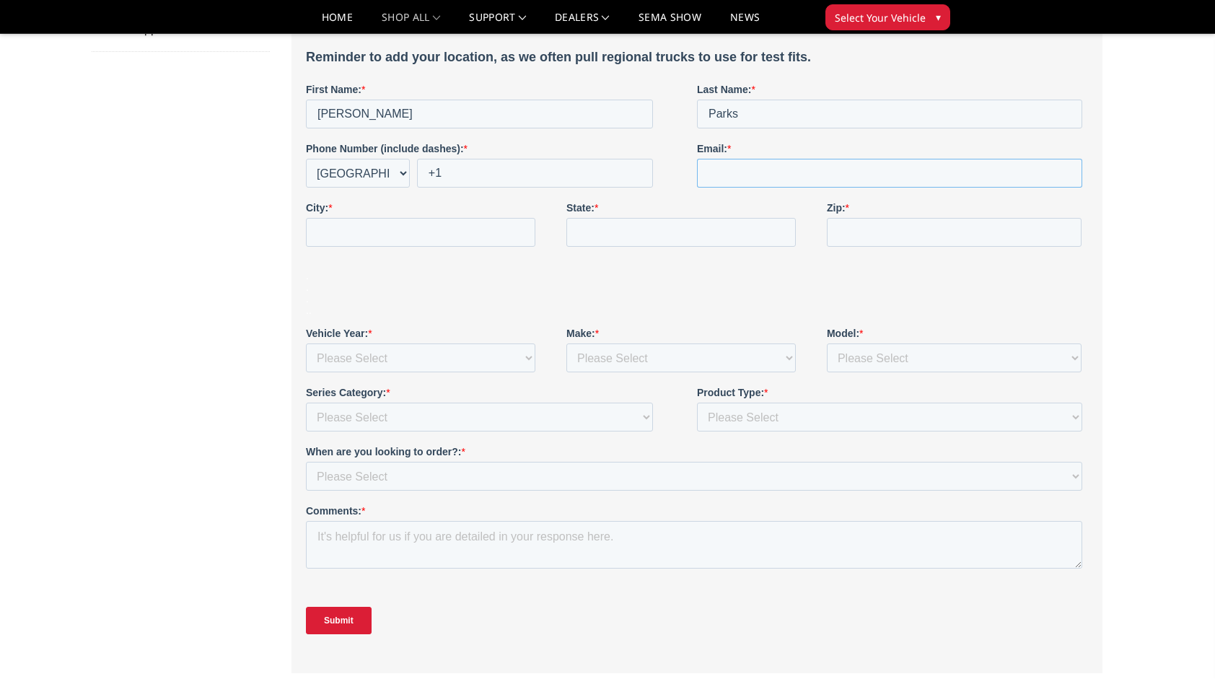
type input "[EMAIL_ADDRESS][DOMAIN_NAME]"
click at [571, 188] on fieldset "Phone Number (include dashes): * * [GEOGRAPHIC_DATA] (‫[GEOGRAPHIC_DATA]‬‎) [GE…" at bounding box center [697, 170] width 782 height 59
click at [574, 175] on input "+1" at bounding box center [535, 173] width 236 height 29
drag, startPoint x: 450, startPoint y: 171, endPoint x: 476, endPoint y: 175, distance: 25.5
click at [451, 170] on input "+1 1804396806" at bounding box center [535, 173] width 236 height 29
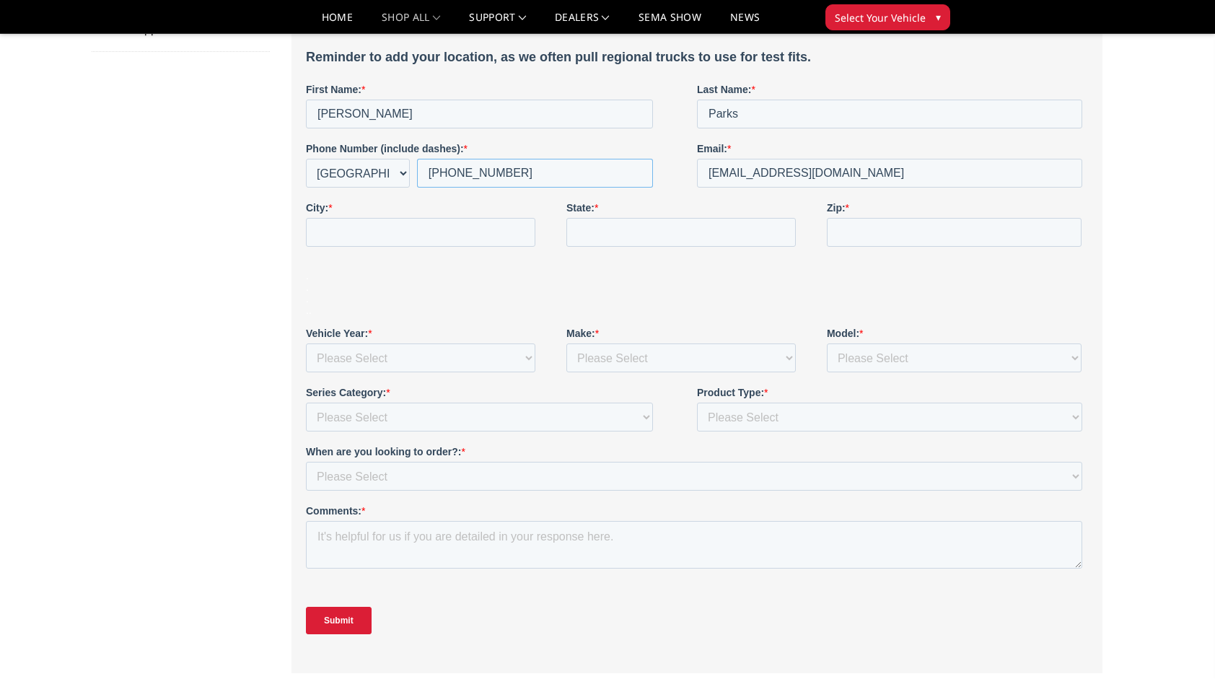
click at [538, 171] on input "[PHONE_NUMBER]" at bounding box center [535, 173] width 236 height 29
click at [465, 173] on input "[PHONE_NUMBER]" at bounding box center [535, 173] width 236 height 29
click at [489, 175] on input "[PHONE_NUMBER]" at bounding box center [535, 173] width 236 height 29
type input "[PHONE_NUMBER]"
click at [500, 224] on input "City: *" at bounding box center [421, 232] width 230 height 29
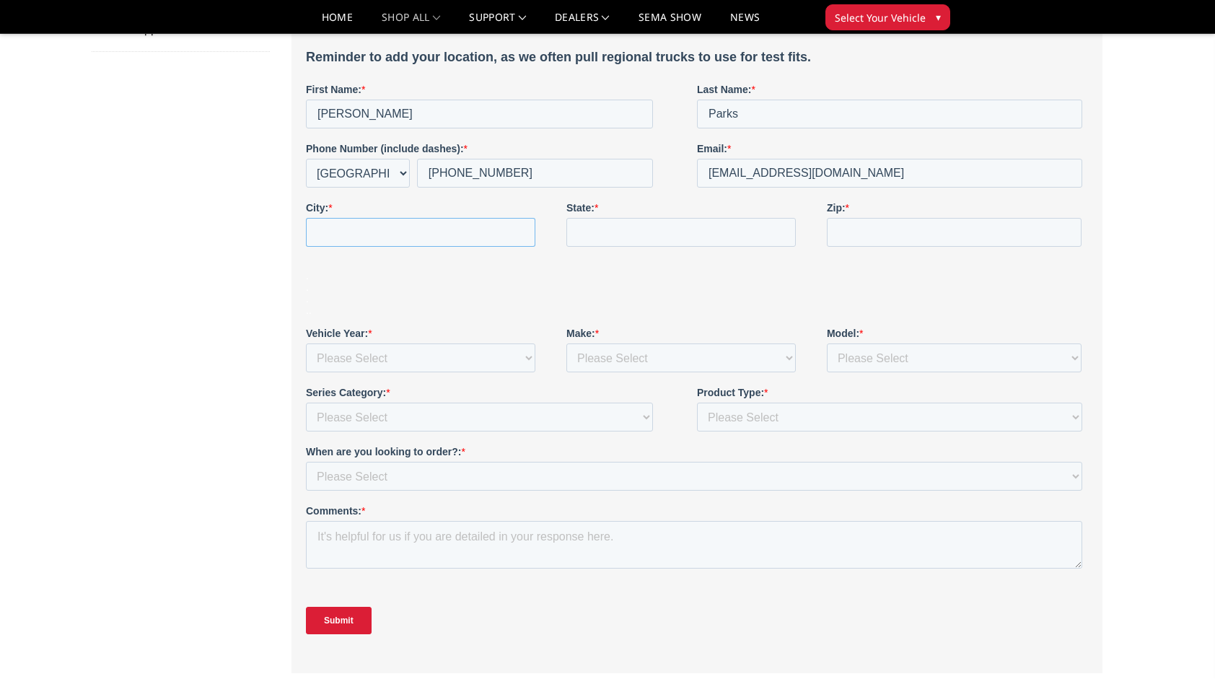
type input "[GEOGRAPHIC_DATA]"
click at [634, 235] on input "State: *" at bounding box center [682, 232] width 230 height 29
type input "VA"
click at [881, 223] on input "Zip: *" at bounding box center [954, 232] width 255 height 29
type input "23922"
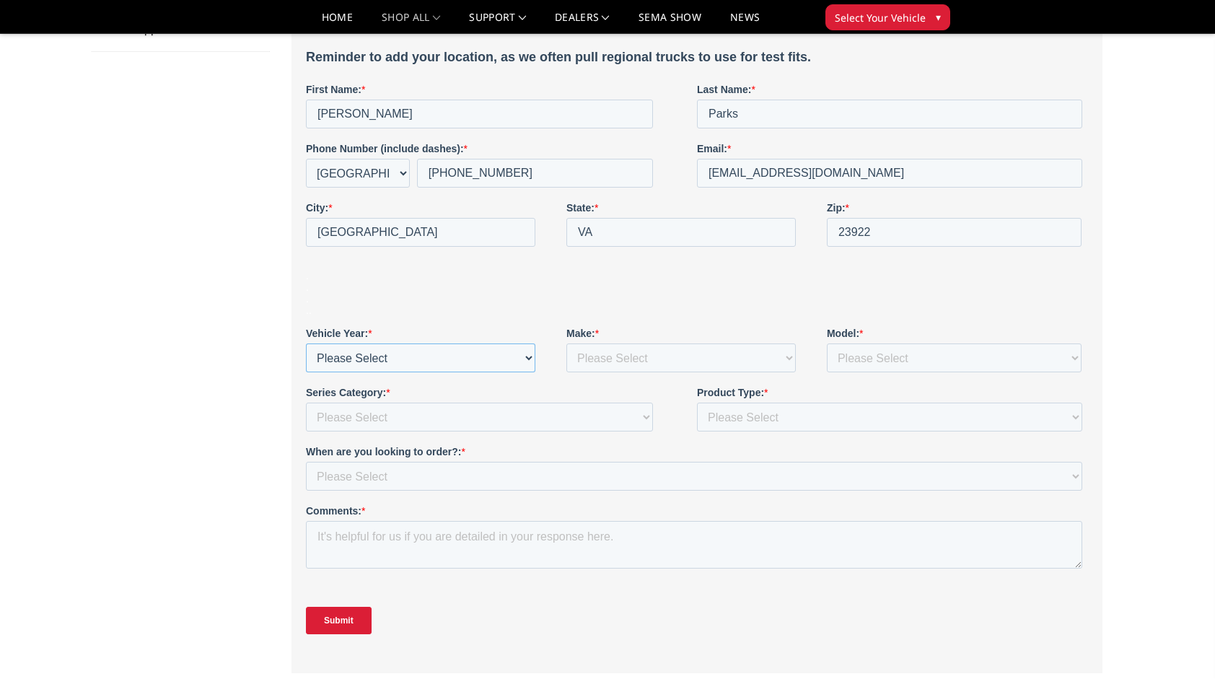
click at [403, 359] on select "Please Select 1980 1981 1982 1983 1984 1985 1986 1987 1988 1989 1990 1991 1992 …" at bounding box center [421, 358] width 230 height 29
select select "2025"
click at [306, 372] on select "Please Select 1980 1981 1982 1983 1984 1985 1986 1987 1988 1989 1990 1991 1992 …" at bounding box center [421, 358] width 230 height 29
click at [616, 344] on select "Please Select Chevrolet Dodge Ram Ford GMC Jeep Lexus Nissan Toyota" at bounding box center [682, 358] width 230 height 29
select select "Ford"
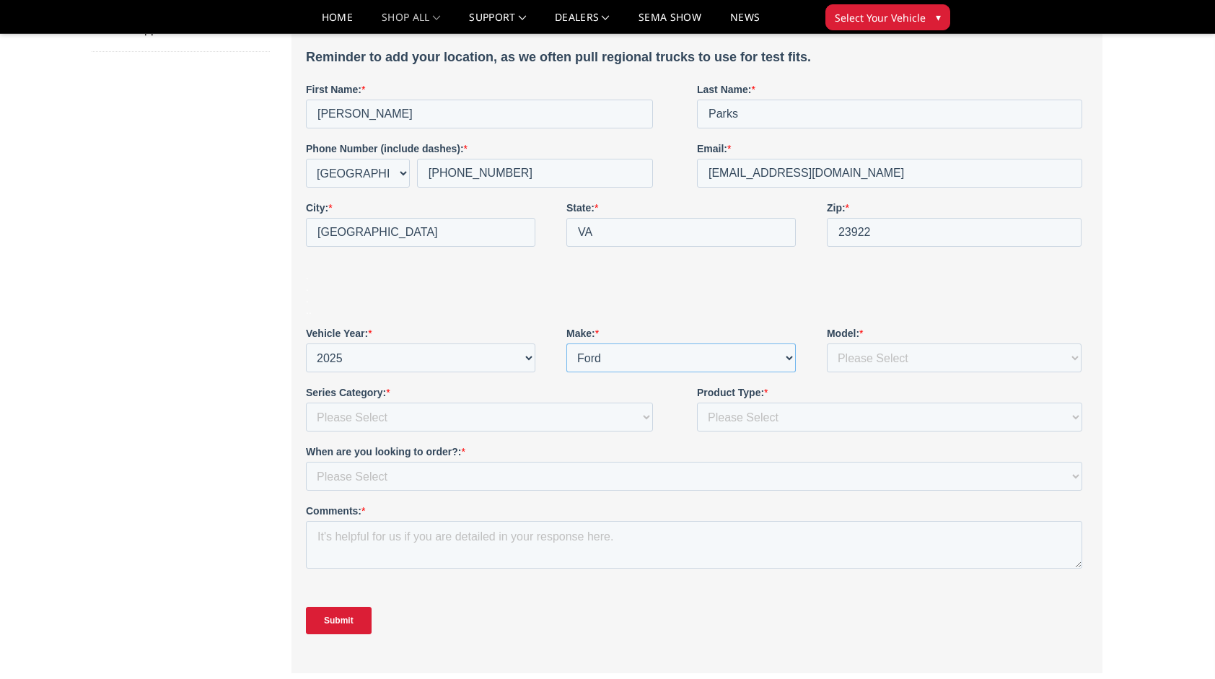
click at [567, 372] on select "Please Select Chevrolet Dodge Ram Ford GMC Jeep Lexus Nissan Toyota" at bounding box center [682, 358] width 230 height 29
click at [901, 357] on select "Please Select 1500 2500/3500 4500/5500 Bronco Canyon [US_STATE] F150 F250/350 F…" at bounding box center [954, 358] width 255 height 29
select select "F150"
click at [827, 372] on select "Please Select 1500 2500/3500 4500/5500 Bronco Canyon [US_STATE] F150 F250/350 F…" at bounding box center [954, 358] width 255 height 29
click at [743, 413] on select "Please Select Front & Rear Bumper Front only Rear only Steps Body Armor Accesso…" at bounding box center [889, 417] width 385 height 29
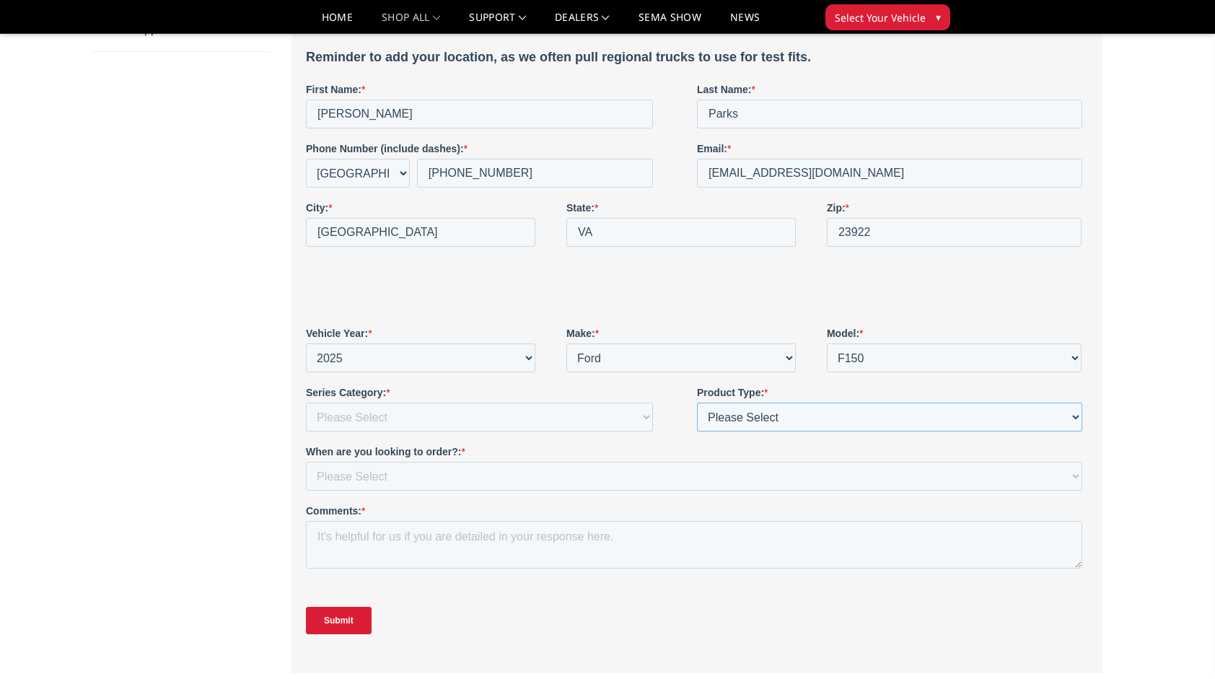
select select "Front bumper"
click at [697, 432] on select "Please Select Front & Rear Bumper Front only Rear only Steps Body Armor Accesso…" at bounding box center [889, 417] width 385 height 29
click at [544, 416] on select "Please Select Freedom Series (winch) {smooth plate} Freedom Series (non-winch) …" at bounding box center [479, 417] width 347 height 29
select select "FT Series"
click at [306, 432] on select "Please Select Freedom Series (winch) {smooth plate} Freedom Series (non-winch) …" at bounding box center [479, 417] width 347 height 29
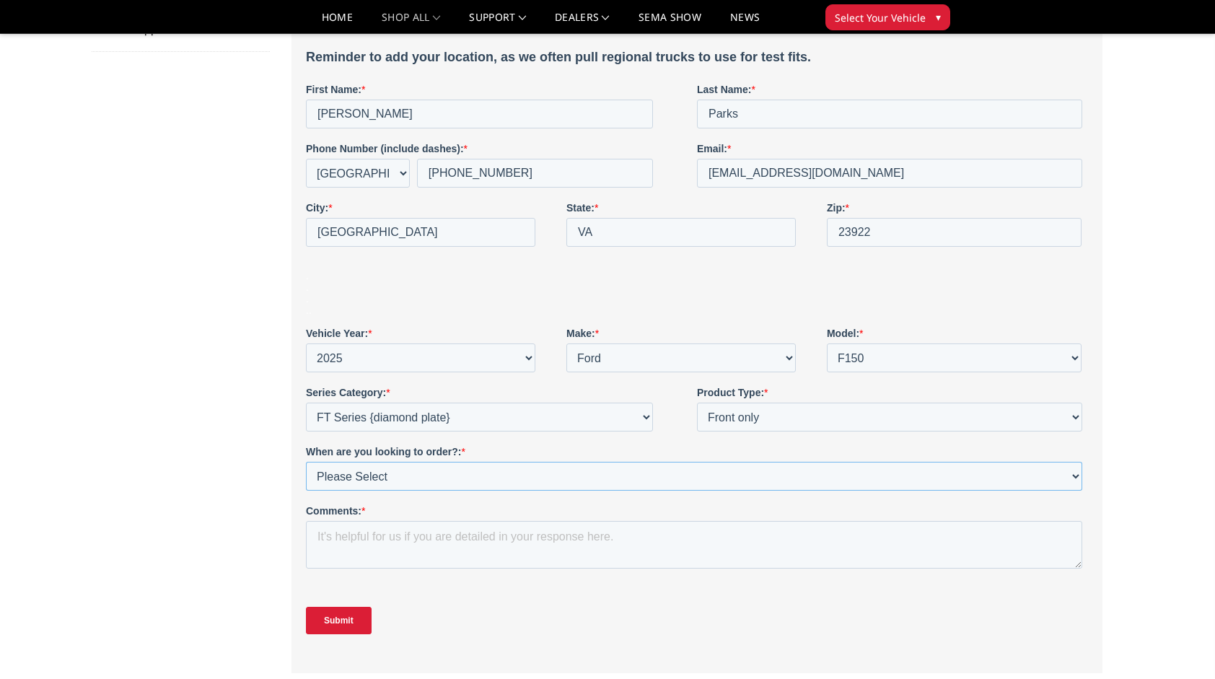
click at [437, 476] on select "Please Select Immediately Within a month 1-3 months More than 90 days out" at bounding box center [694, 476] width 777 height 29
select select "Within a month"
click at [306, 491] on select "Please Select Immediately Within a month 1-3 months More than 90 days out" at bounding box center [694, 476] width 777 height 29
drag, startPoint x: 507, startPoint y: 546, endPoint x: 523, endPoint y: 549, distance: 16.3
click at [507, 545] on textarea "Comments: *" at bounding box center [694, 545] width 777 height 48
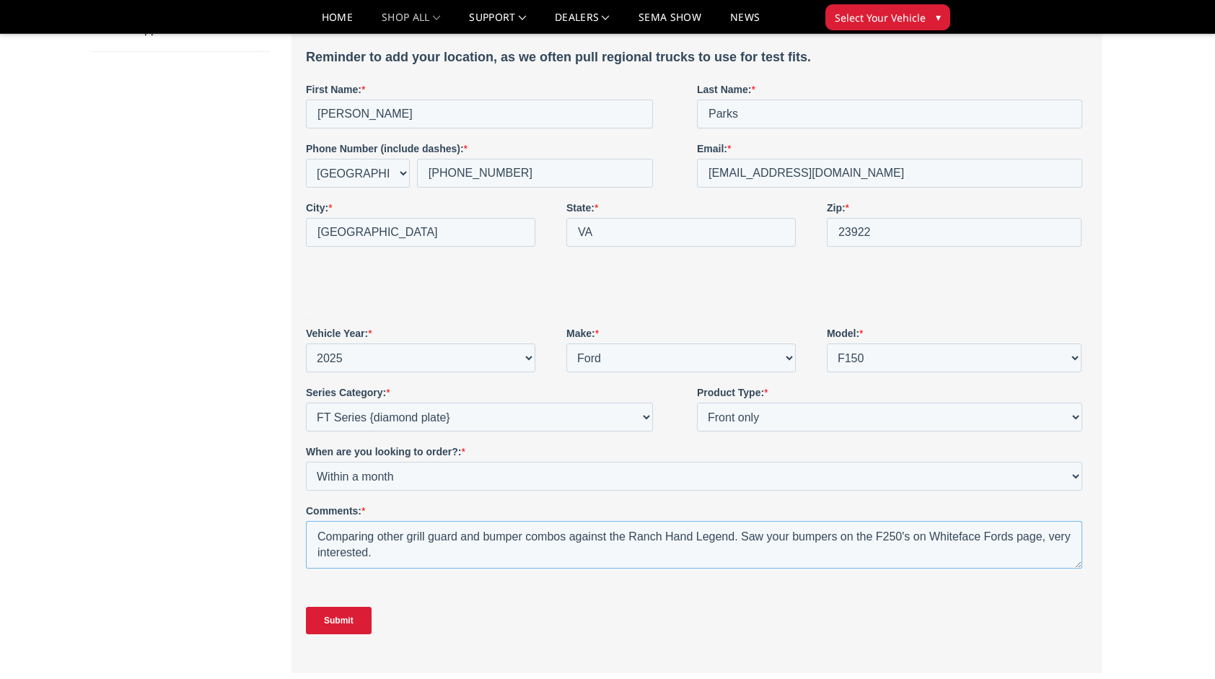
type textarea "Comparing other grill guard and bumper combos against the Ranch Hand Legend. Sa…"
click at [347, 622] on input "Submit" at bounding box center [339, 620] width 66 height 27
